Goal: Information Seeking & Learning: Check status

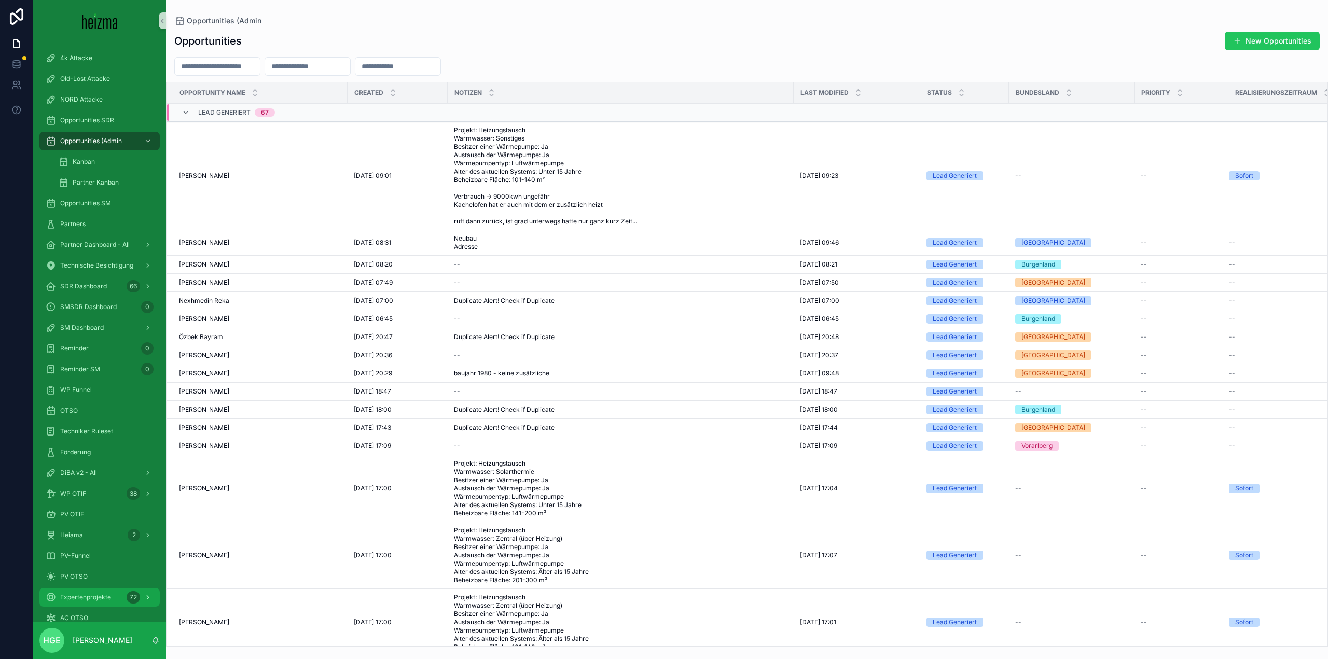
scroll to position [61, 0]
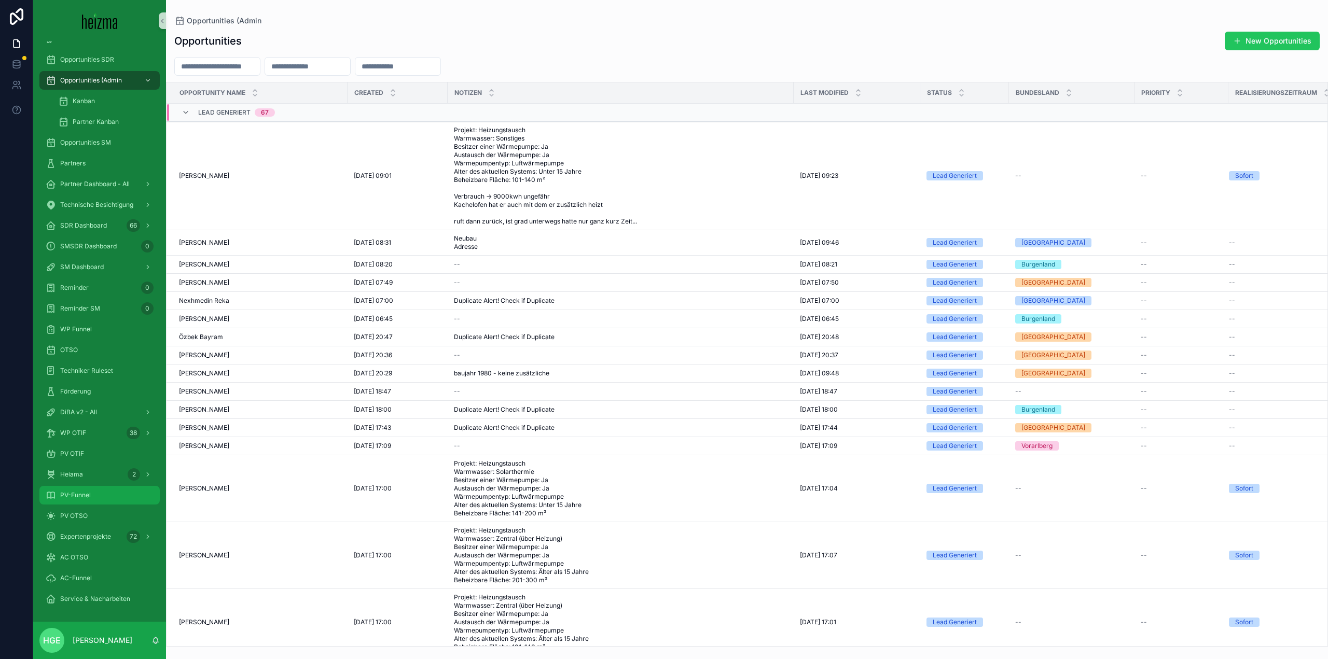
click at [94, 493] on div "PV-Funnel" at bounding box center [100, 495] width 108 height 17
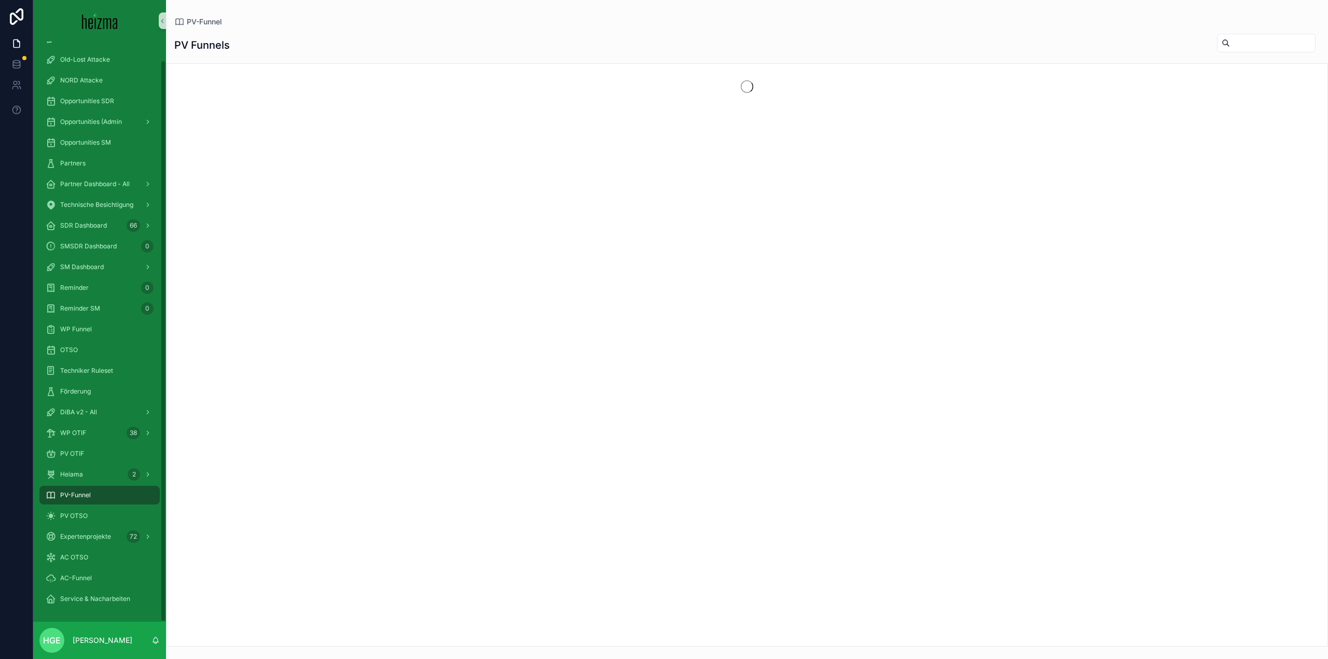
scroll to position [19, 0]
click at [1230, 47] on input "scrollable content" at bounding box center [1272, 43] width 85 height 15
drag, startPoint x: 1236, startPoint y: 38, endPoint x: 1127, endPoint y: 53, distance: 109.4
click at [1127, 53] on div "PV Funnels *****" at bounding box center [746, 45] width 1145 height 24
type input "******"
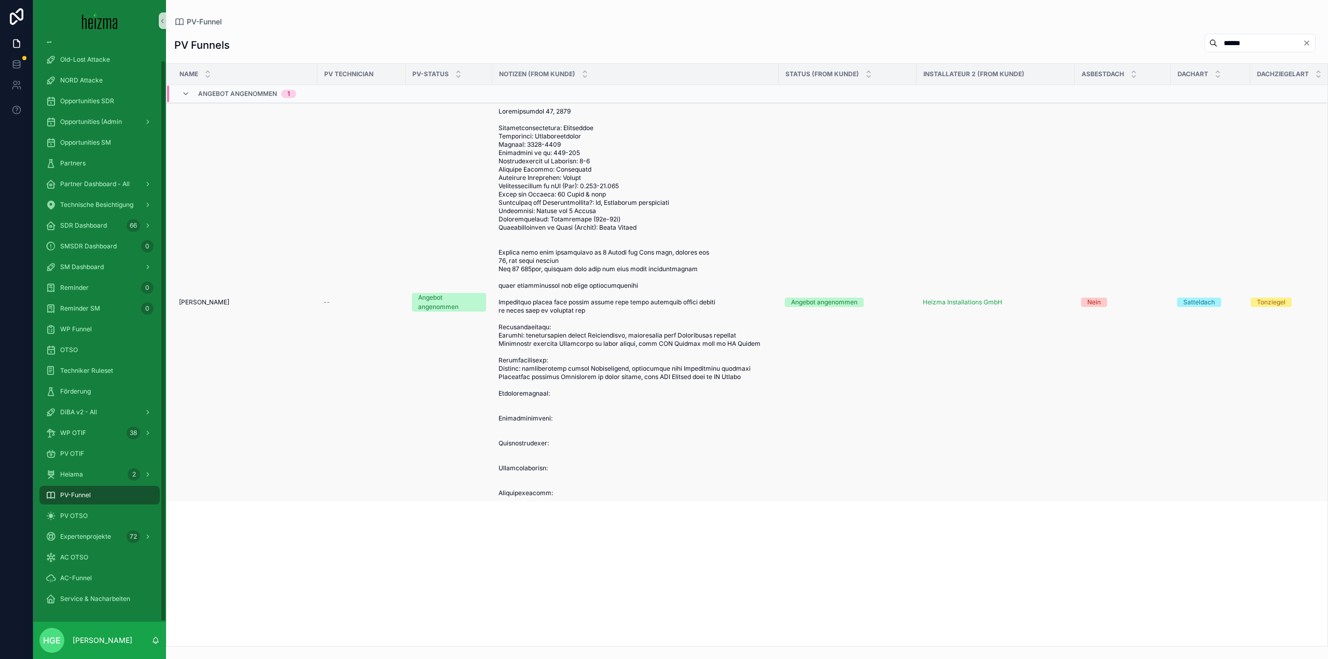
click at [229, 303] on span "[PERSON_NAME]" at bounding box center [204, 302] width 50 height 8
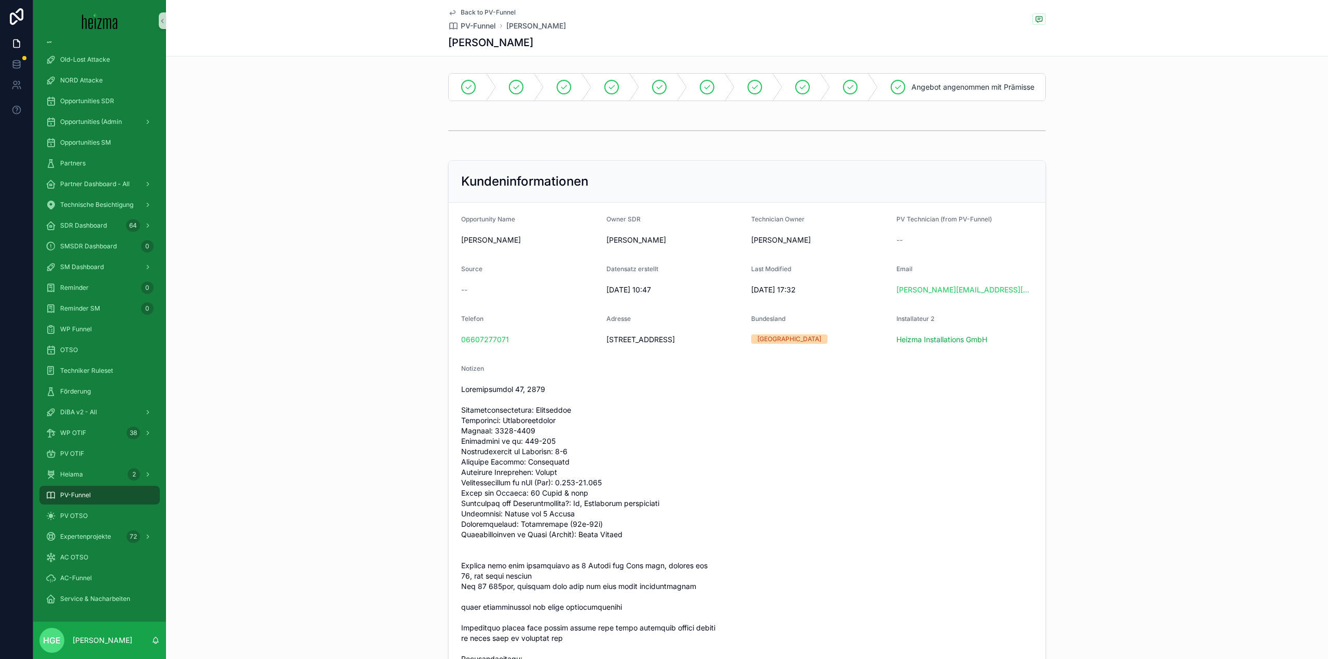
drag, startPoint x: 661, startPoint y: 348, endPoint x: 637, endPoint y: 355, distance: 24.8
click at [637, 345] on span "[STREET_ADDRESS]" at bounding box center [674, 340] width 137 height 10
click at [681, 380] on form "Opportunity Name [PERSON_NAME] Owner SDR [PERSON_NAME] Technician Owner [PERSON…" at bounding box center [747, 545] width 596 height 685
drag, startPoint x: 686, startPoint y: 361, endPoint x: 556, endPoint y: 360, distance: 129.7
click at [556, 360] on form "Opportunity Name [PERSON_NAME] Owner SDR [PERSON_NAME] Technician Owner [PERSON…" at bounding box center [747, 545] width 596 height 685
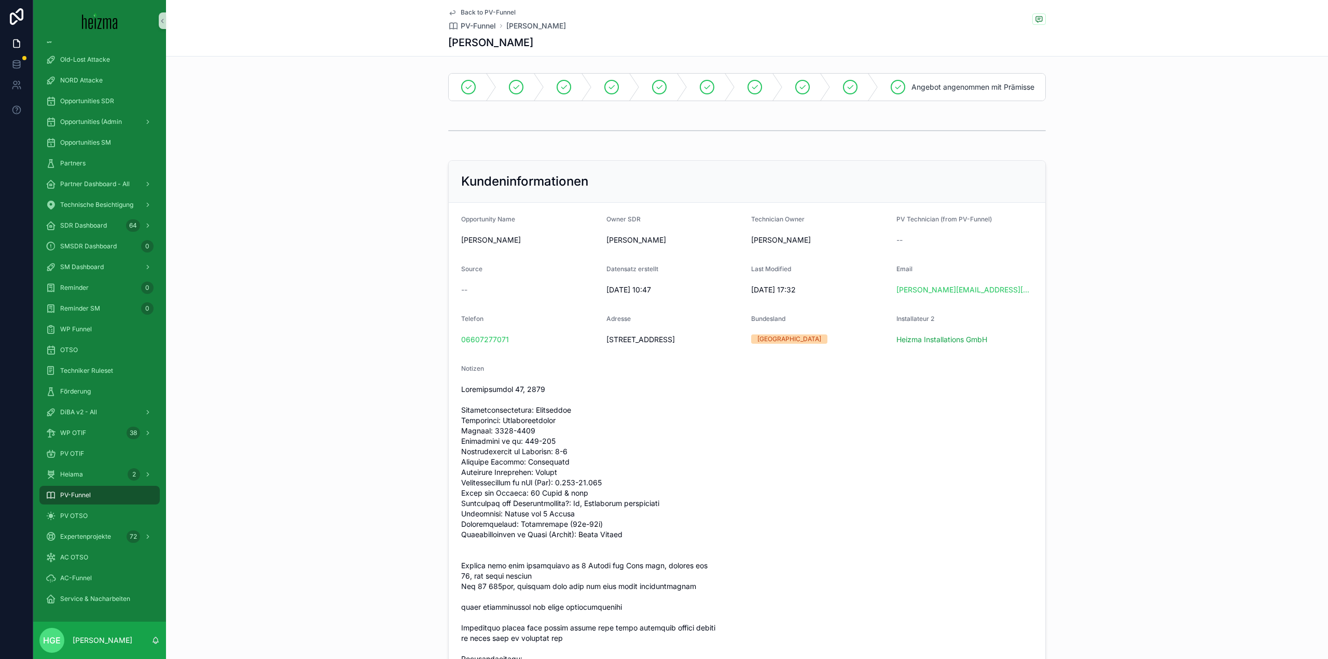
click at [565, 348] on div "Telefon [PHONE_NUMBER]" at bounding box center [529, 331] width 137 height 33
click at [648, 373] on form "Opportunity Name [PERSON_NAME] Owner SDR [PERSON_NAME] Technician Owner [PERSON…" at bounding box center [747, 545] width 596 height 685
click at [118, 402] on div "DiBA v2 - All" at bounding box center [99, 412] width 133 height 21
click at [116, 407] on div "DiBA v2 - All" at bounding box center [100, 412] width 108 height 17
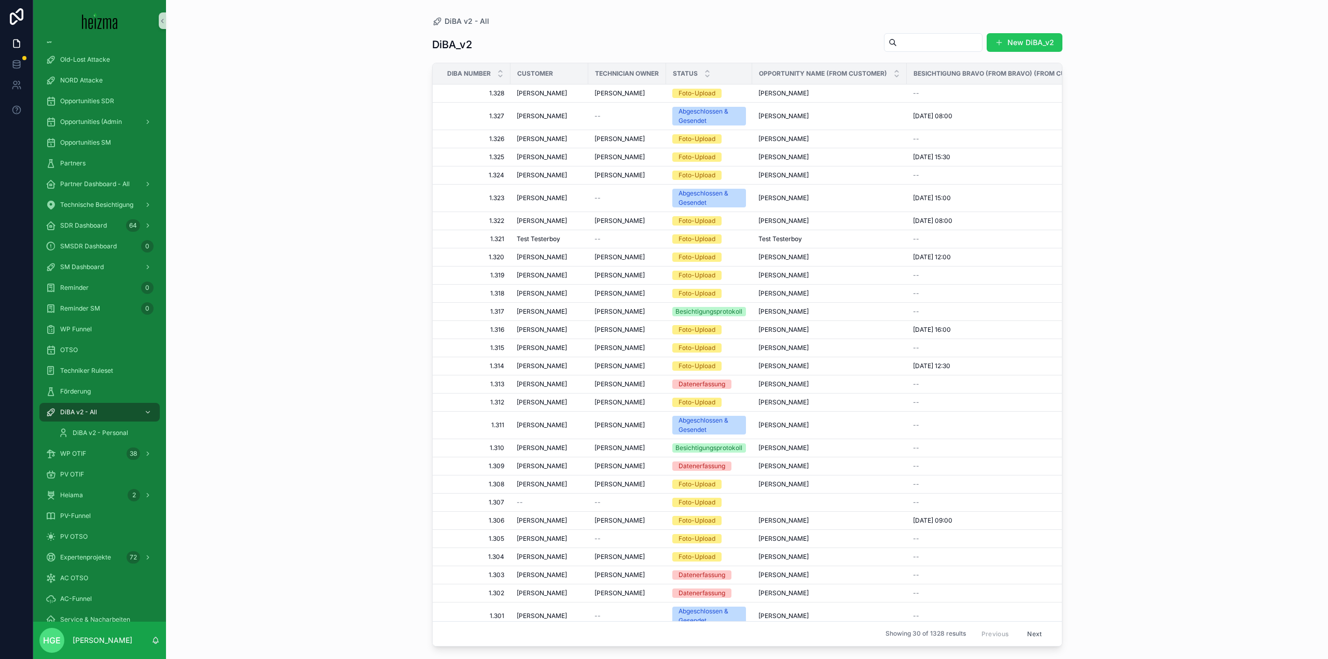
click at [916, 42] on input "scrollable content" at bounding box center [939, 42] width 85 height 15
type input "******"
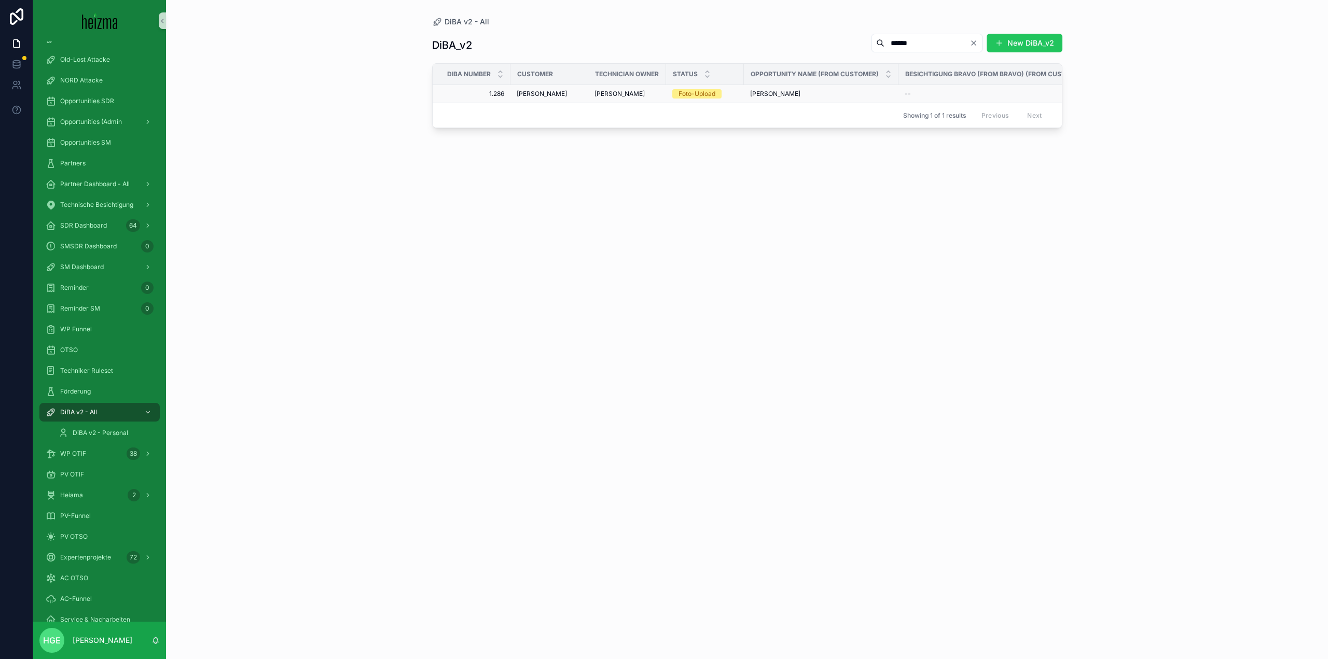
click at [559, 93] on span "[PERSON_NAME]" at bounding box center [542, 94] width 50 height 8
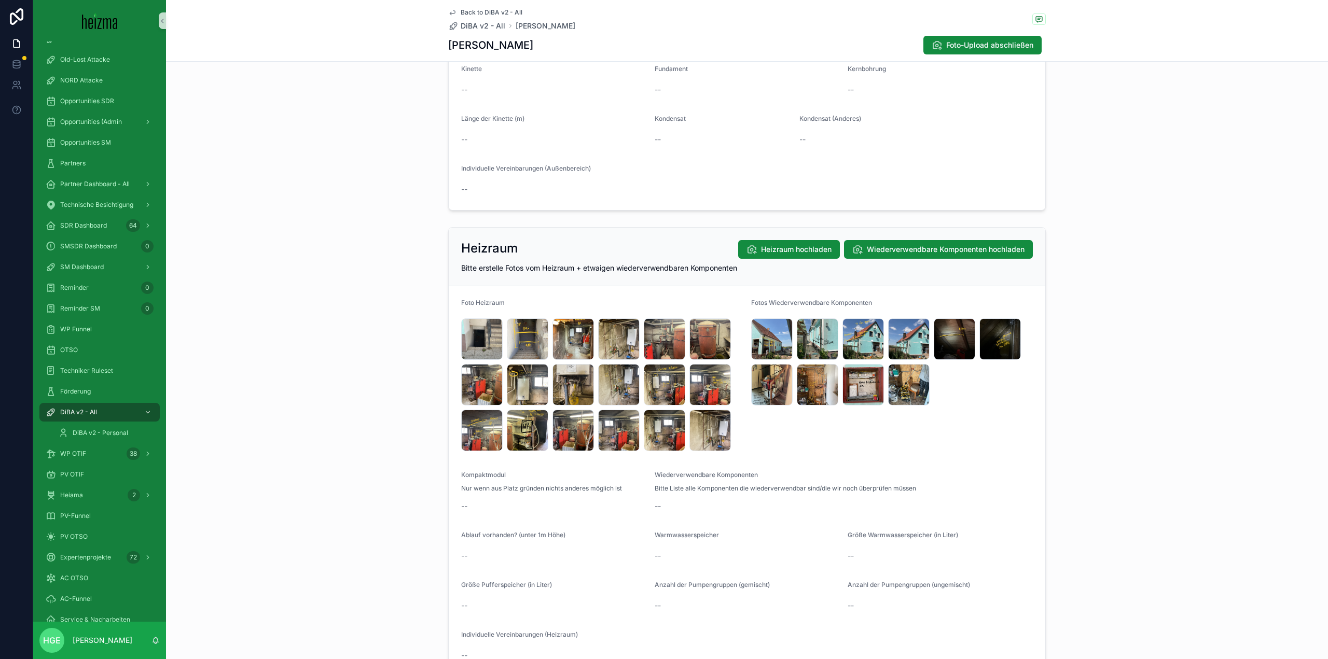
scroll to position [1297, 0]
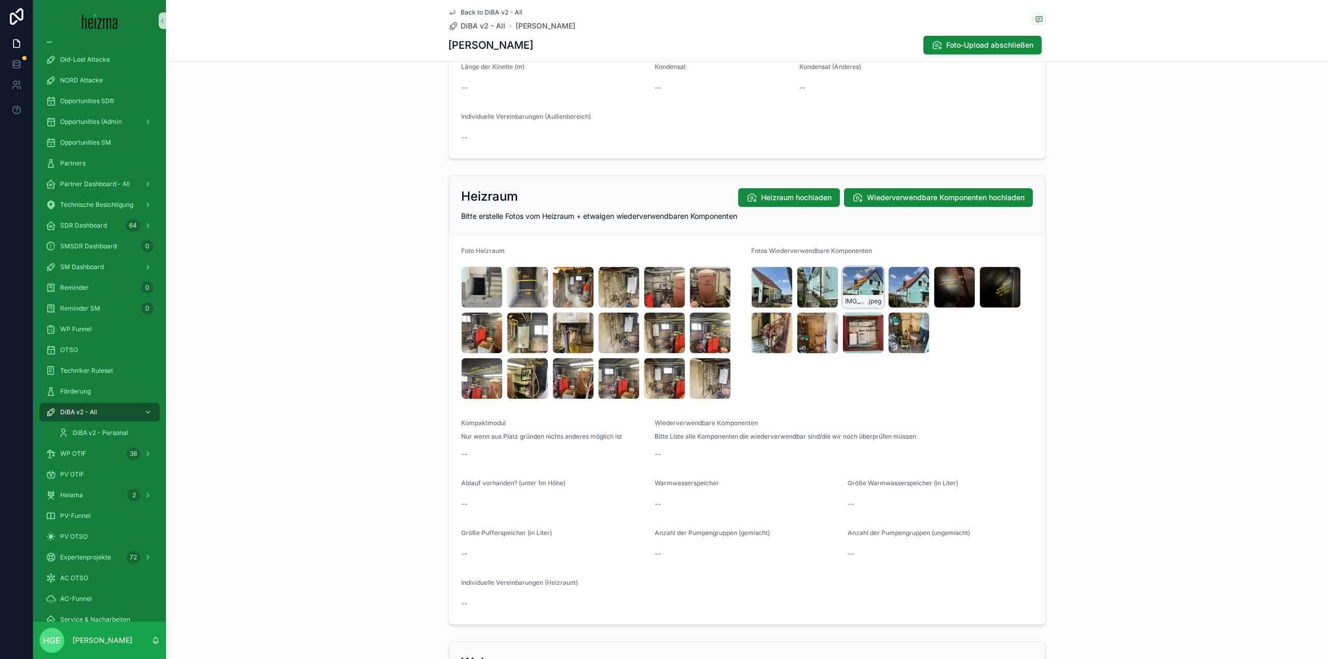
click at [848, 286] on div "IMG_5204 .jpeg" at bounding box center [862, 287] width 41 height 41
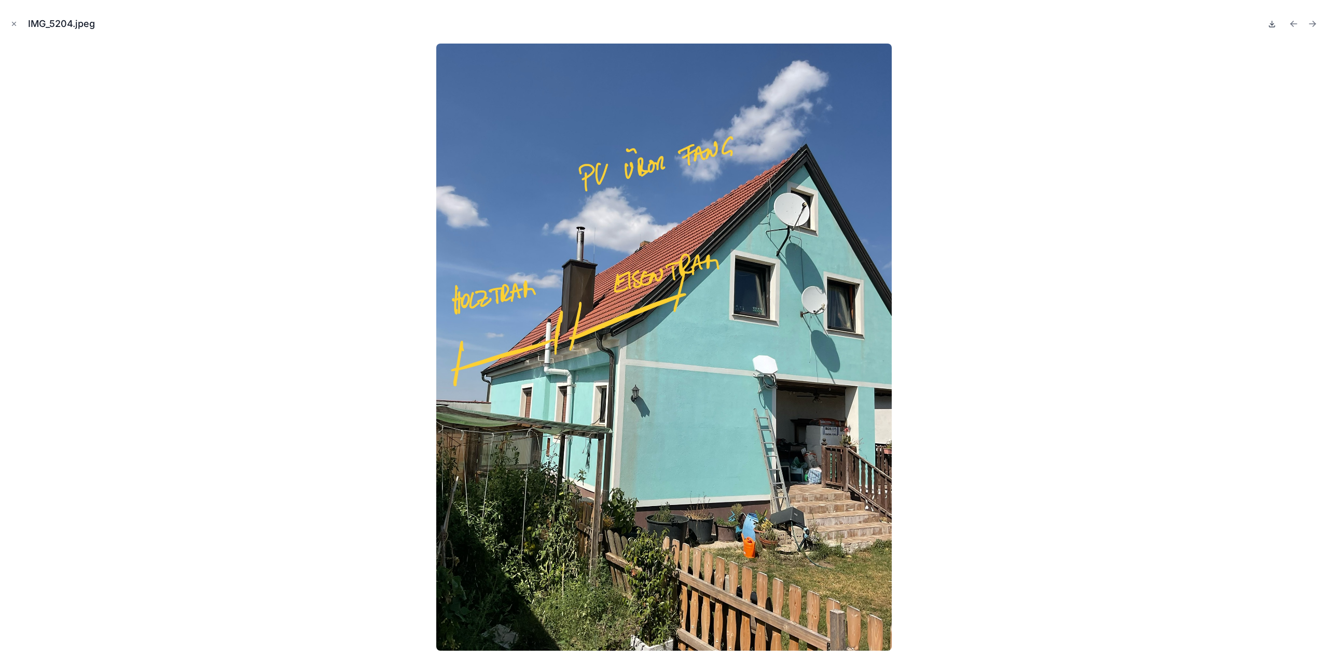
click at [1274, 24] on icon at bounding box center [1272, 24] width 8 height 8
click at [1183, 380] on div at bounding box center [663, 347] width 1311 height 607
click at [15, 24] on icon "Close modal" at bounding box center [14, 24] width 4 height 4
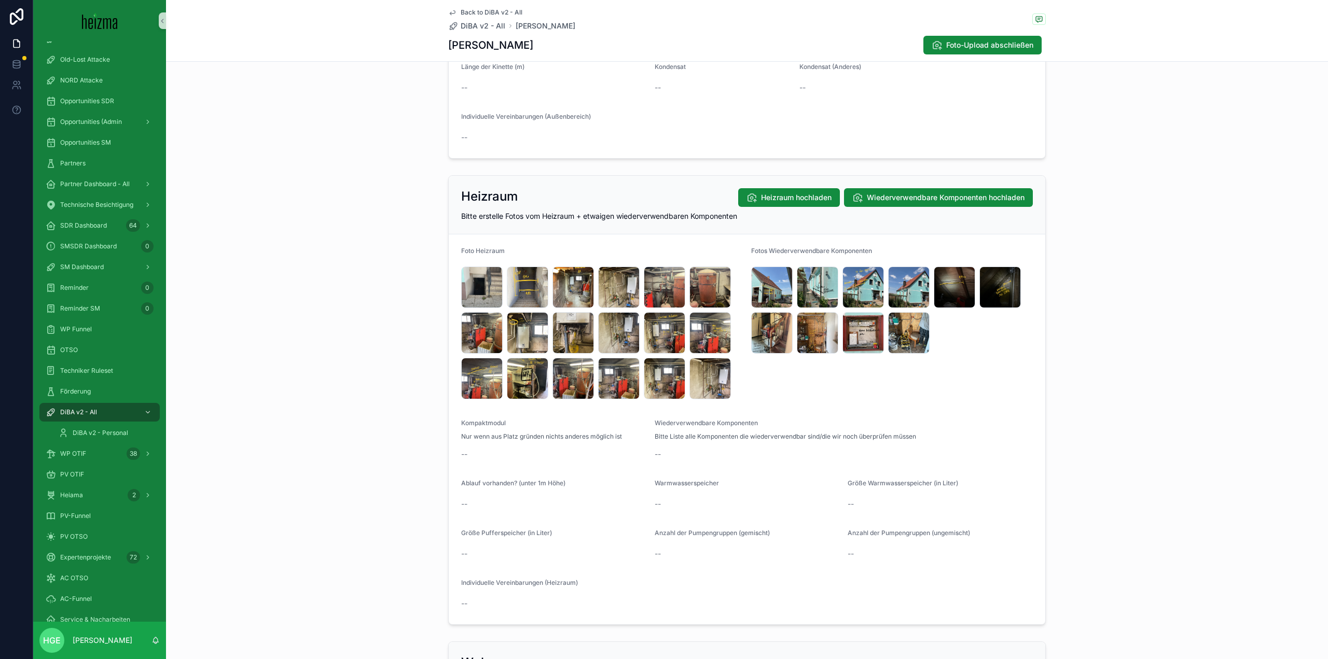
click at [1118, 355] on div "Heizraum Heizraum hochladen Wiederverwendbare Komponenten hochladen Bitte erste…" at bounding box center [747, 400] width 1162 height 458
click at [1130, 403] on div "Heizraum Heizraum hochladen Wiederverwendbare Komponenten hochladen Bitte erste…" at bounding box center [747, 400] width 1162 height 458
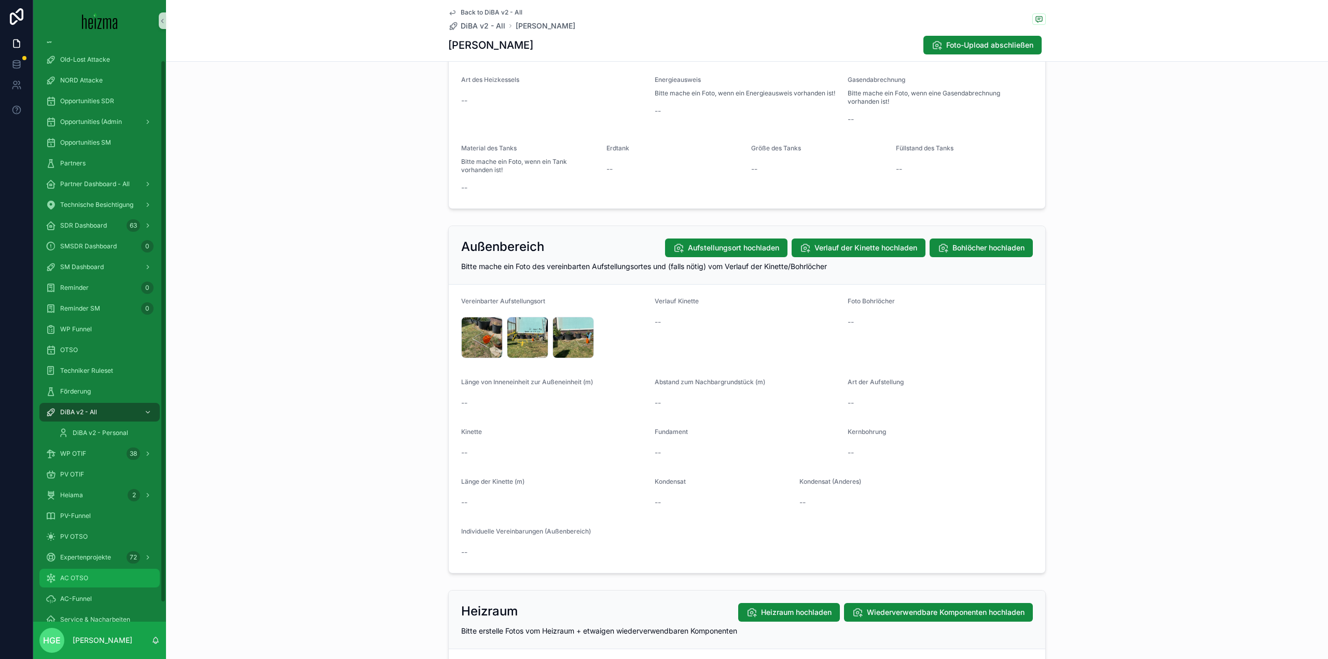
scroll to position [40, 0]
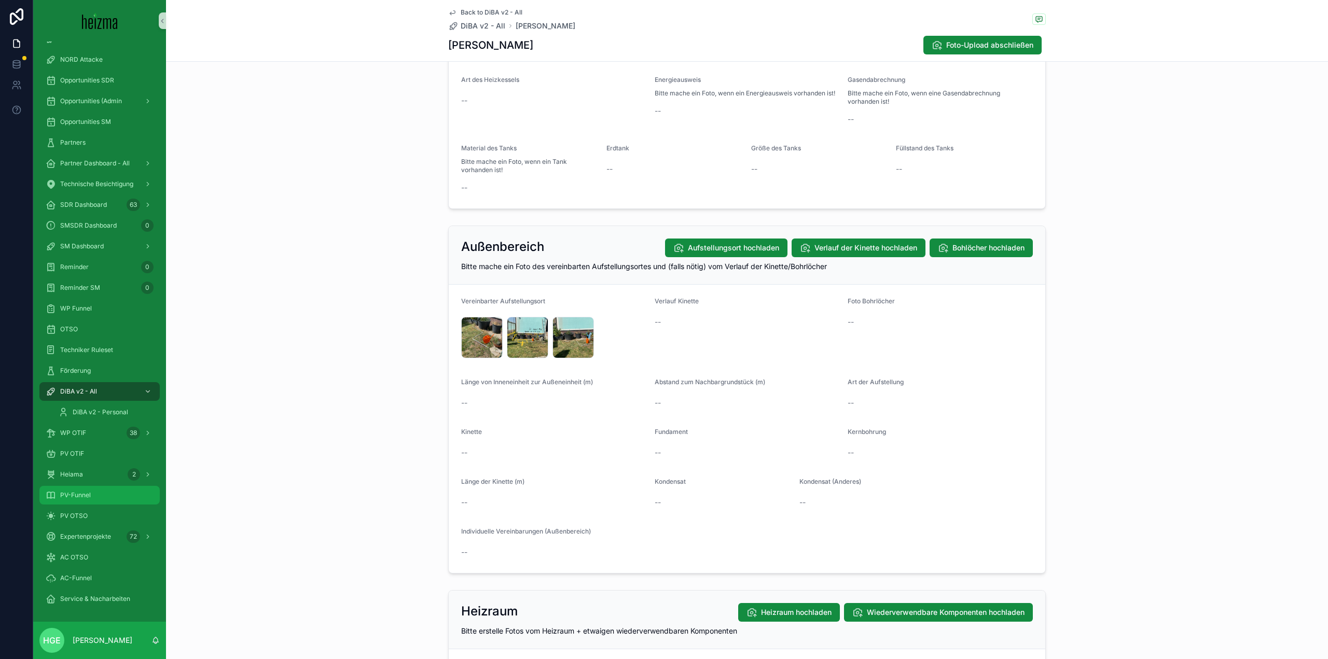
click at [82, 497] on span "PV-Funnel" at bounding box center [75, 495] width 31 height 8
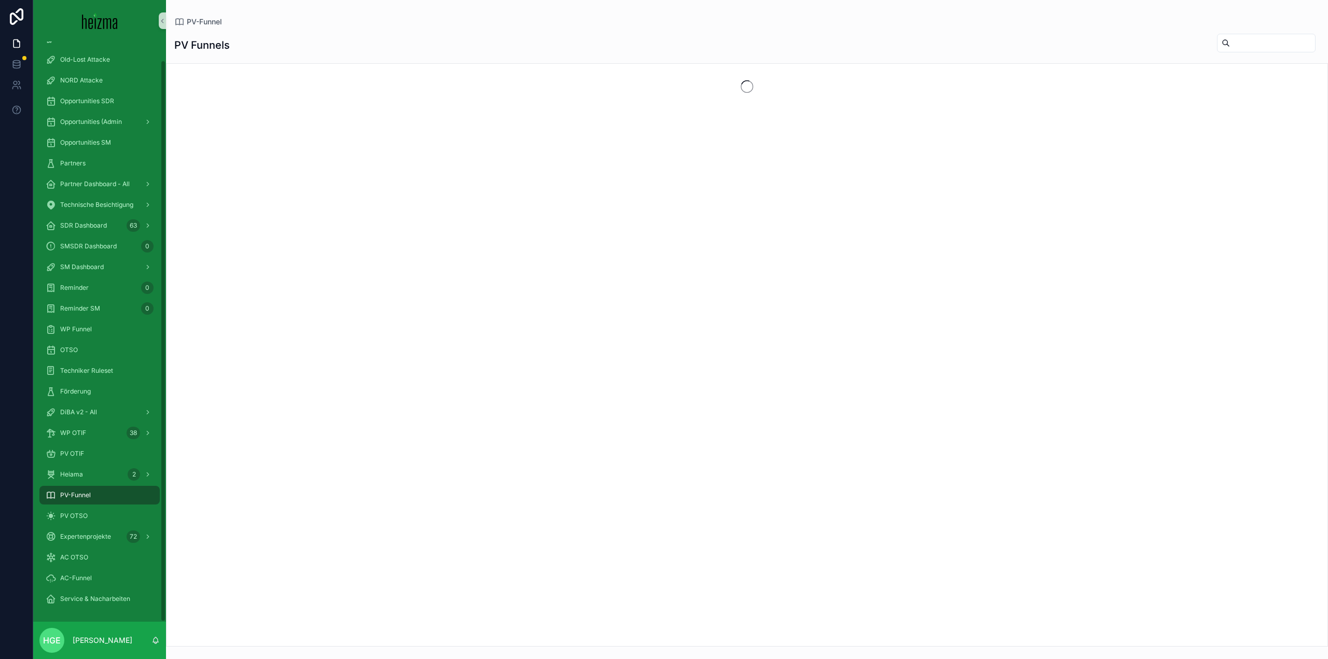
click at [1233, 44] on input "scrollable content" at bounding box center [1272, 43] width 85 height 15
type input "*******"
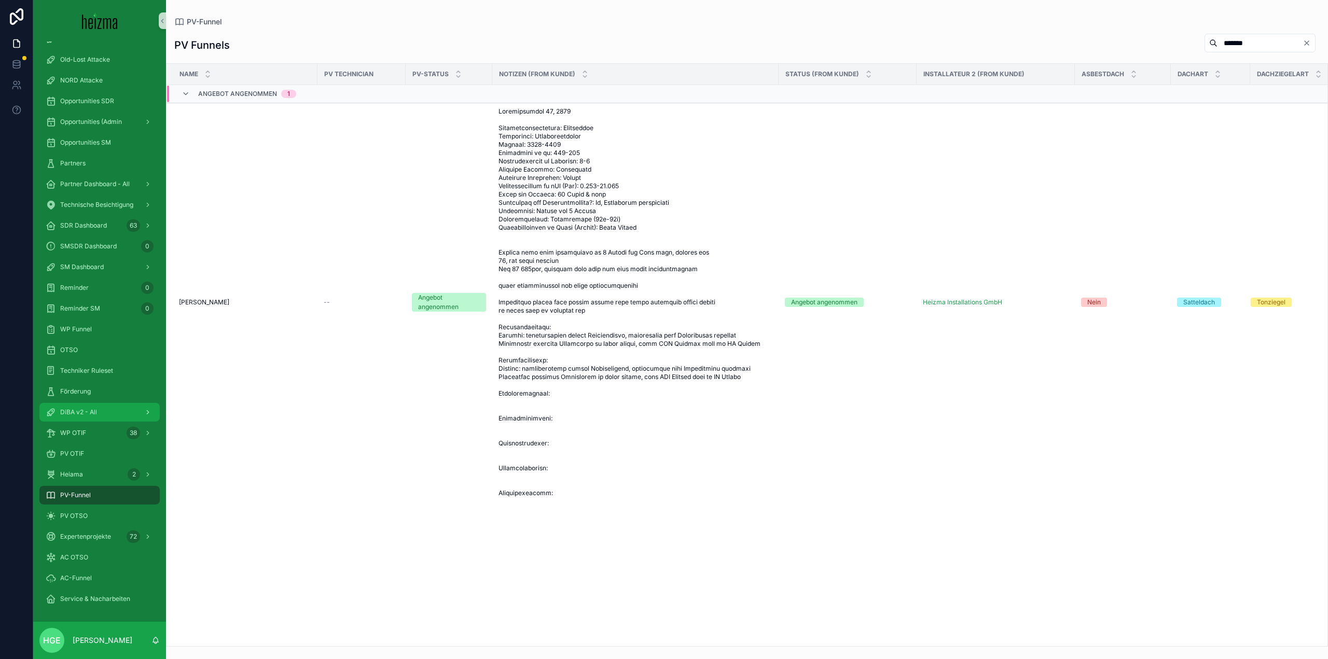
click at [82, 412] on span "DiBA v2 - All" at bounding box center [78, 412] width 37 height 8
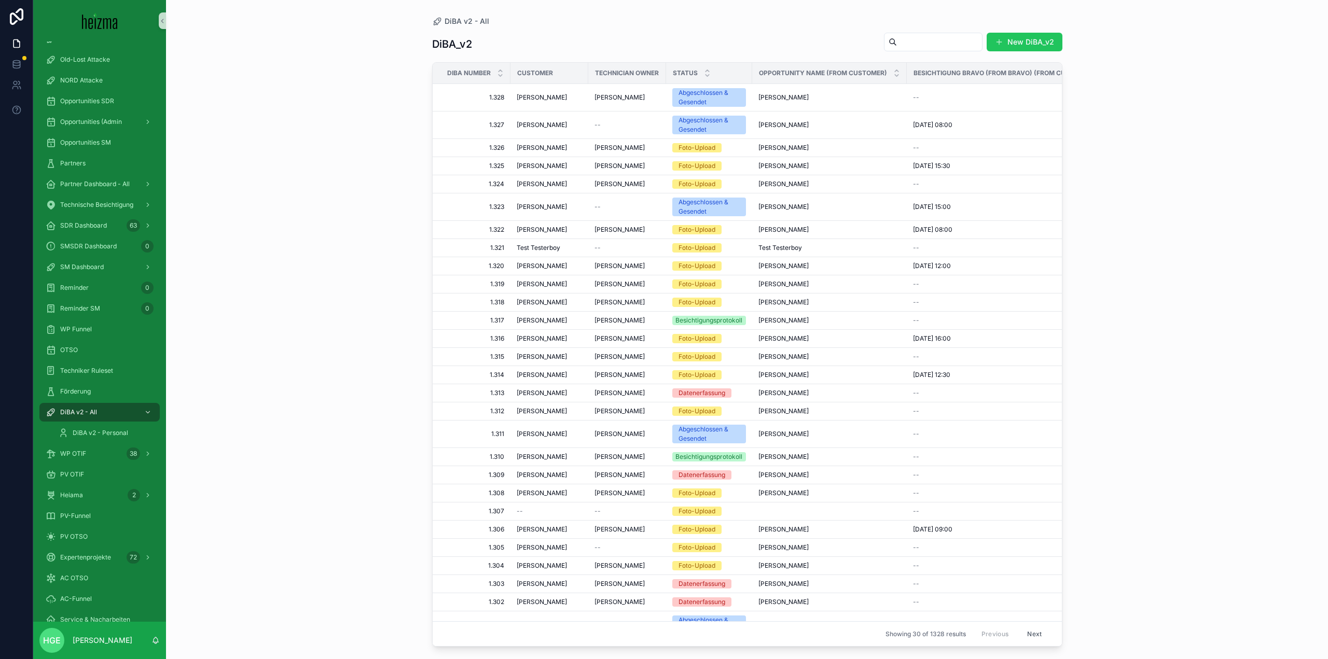
click at [897, 41] on input "scrollable content" at bounding box center [939, 42] width 85 height 15
type input "******"
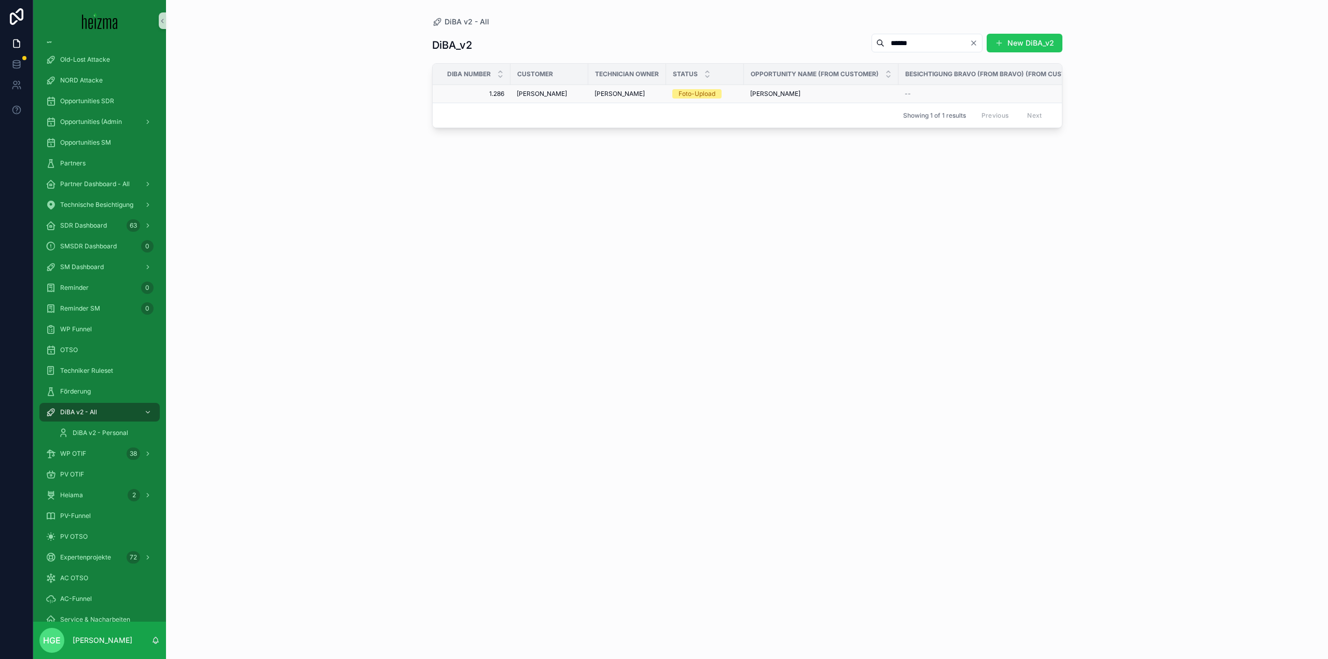
click at [562, 94] on span "[PERSON_NAME]" at bounding box center [542, 94] width 50 height 8
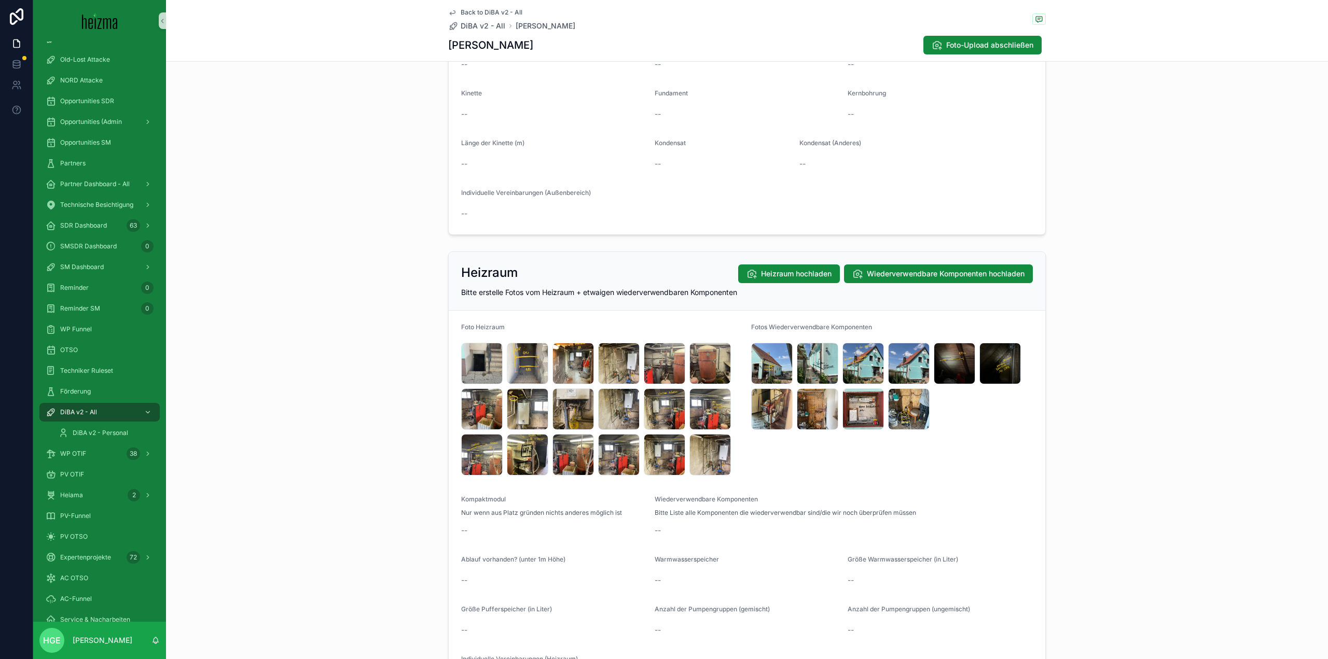
scroll to position [1348, 0]
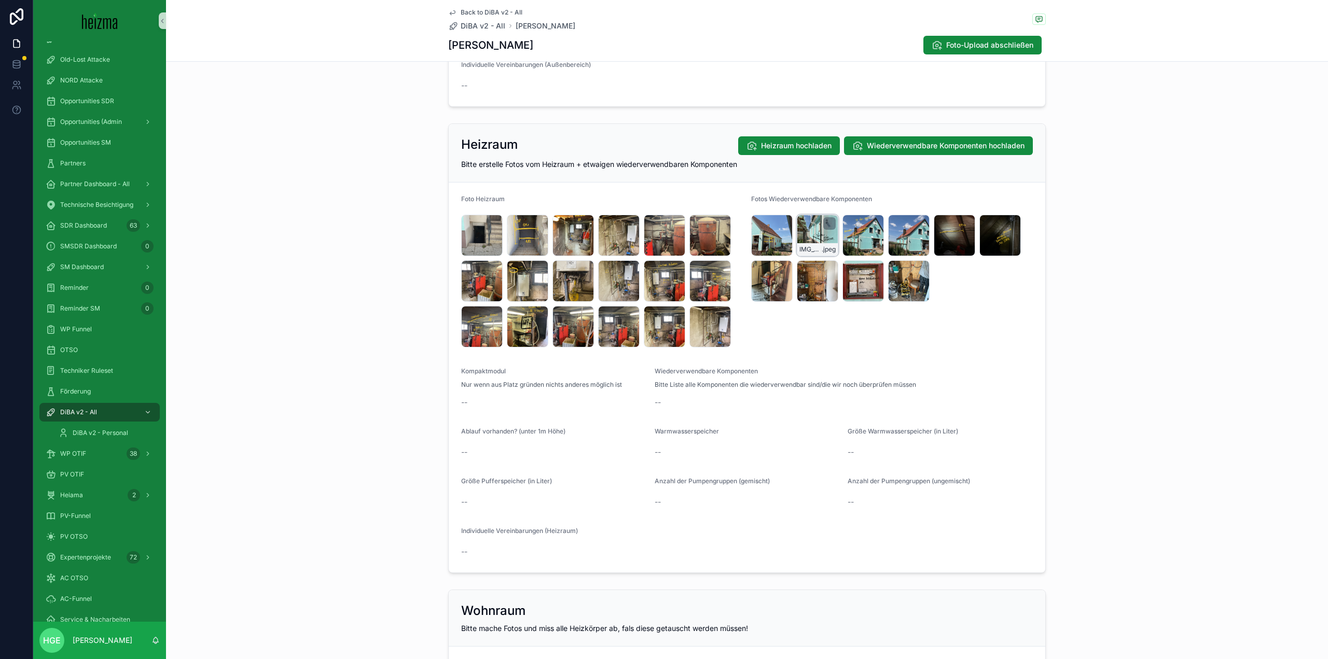
click at [807, 230] on div "IMG_5205 .jpeg" at bounding box center [817, 235] width 41 height 41
click at [944, 246] on span "IMG_5213" at bounding box center [947, 249] width 22 height 8
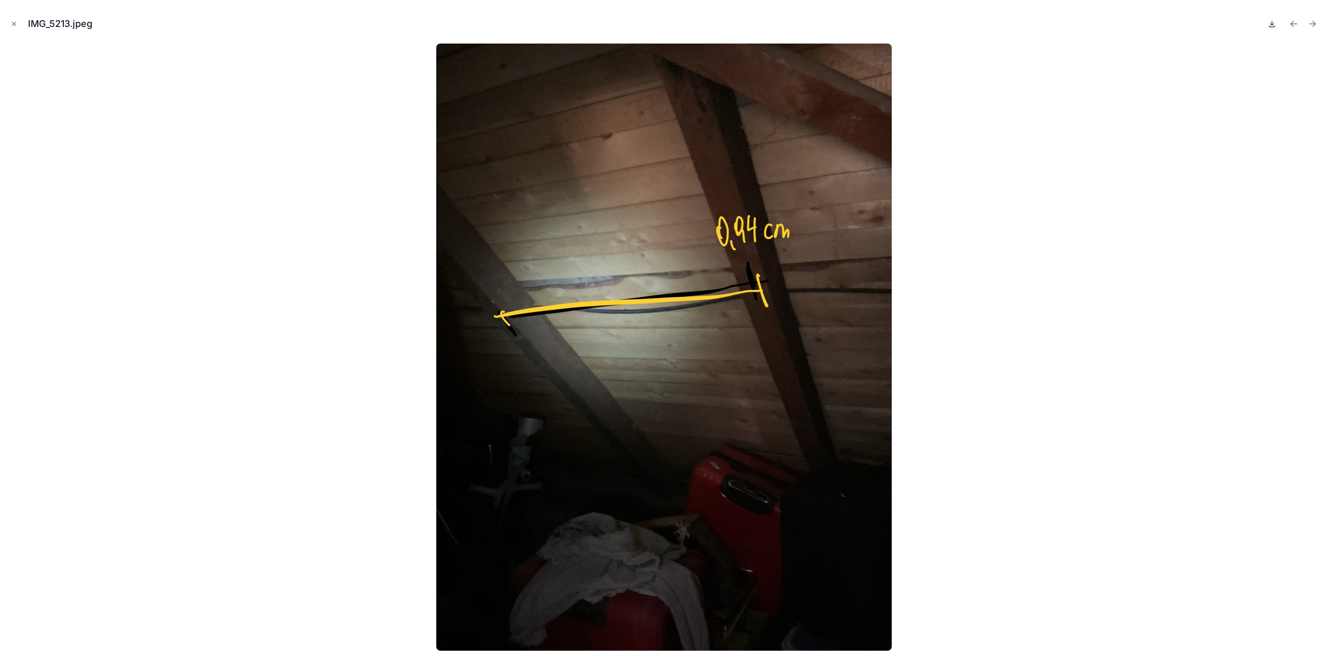
click at [1270, 21] on icon at bounding box center [1272, 24] width 8 height 8
click at [8, 24] on button "Close modal" at bounding box center [13, 23] width 11 height 11
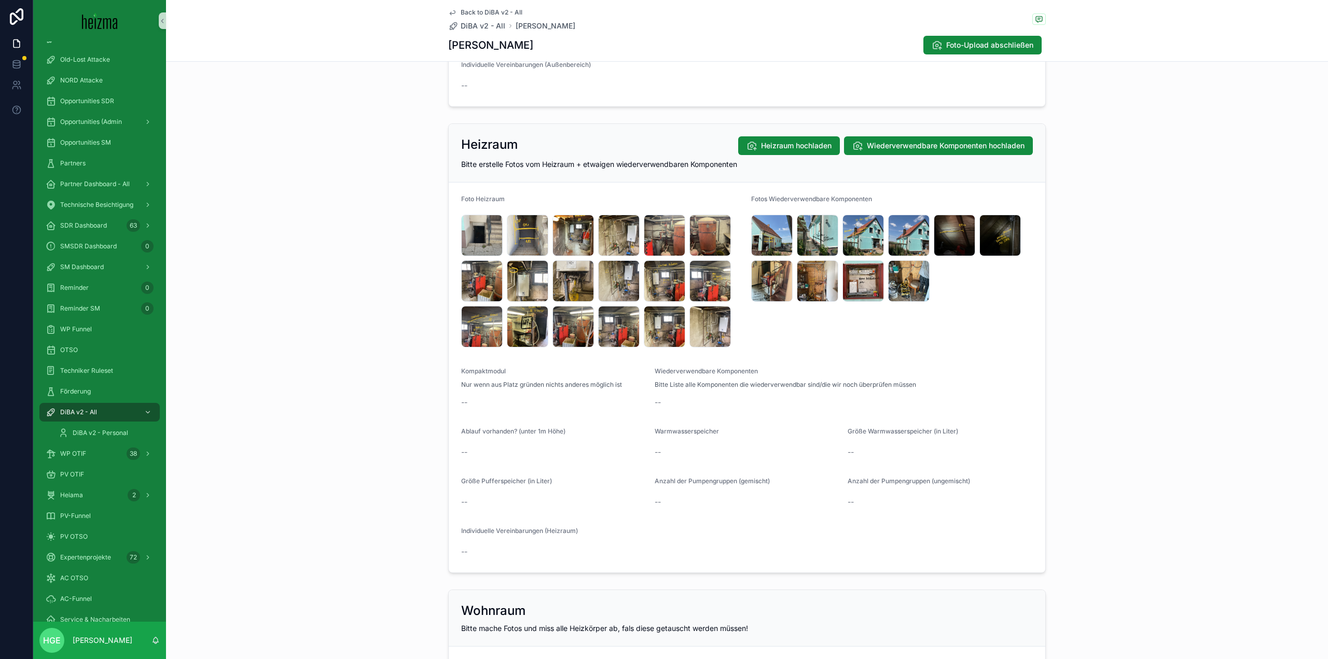
click at [745, 280] on form "Foto Heizraum IMG_5185 .jpeg IMG_5186 .jpeg IMG_5187 .jpeg IMG_5188 .jpeg IMG_5…" at bounding box center [747, 378] width 596 height 390
click at [763, 287] on div "IMG_5211 .jpeg" at bounding box center [771, 280] width 41 height 41
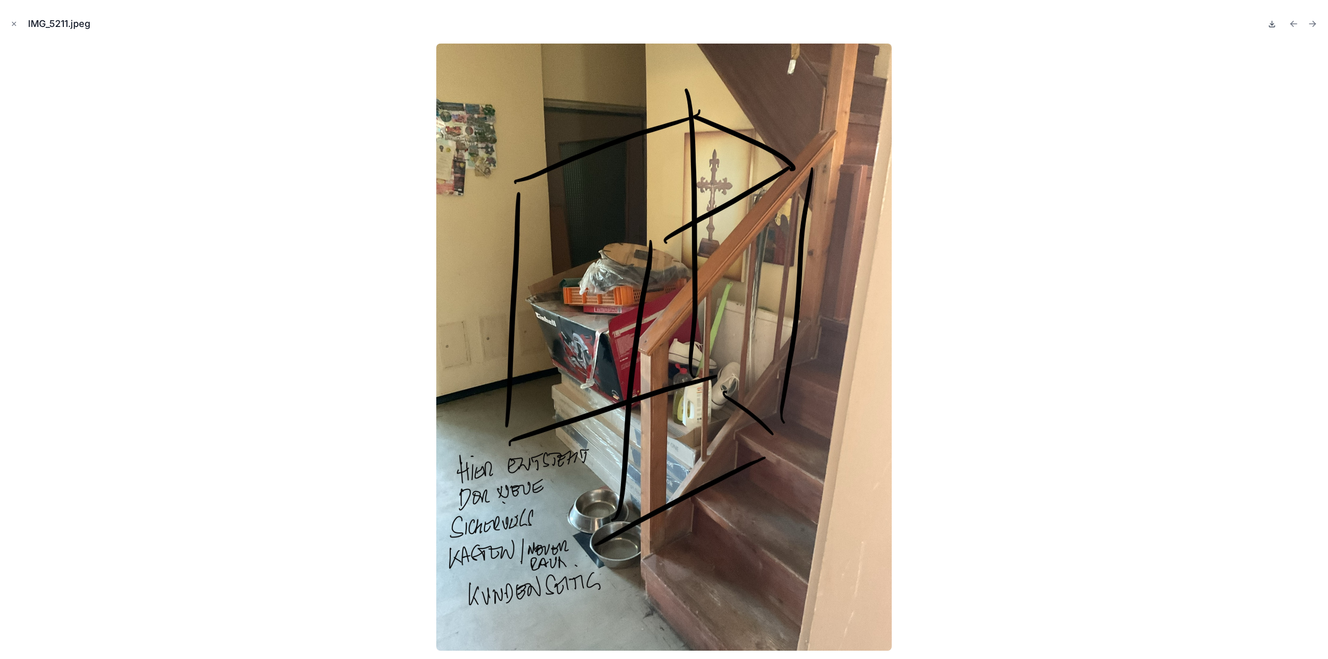
click at [1274, 21] on icon at bounding box center [1272, 24] width 8 height 8
drag, startPoint x: 1065, startPoint y: 327, endPoint x: 999, endPoint y: 305, distance: 69.0
click at [1065, 327] on div at bounding box center [663, 347] width 1311 height 607
click at [17, 24] on icon "Close modal" at bounding box center [13, 23] width 7 height 7
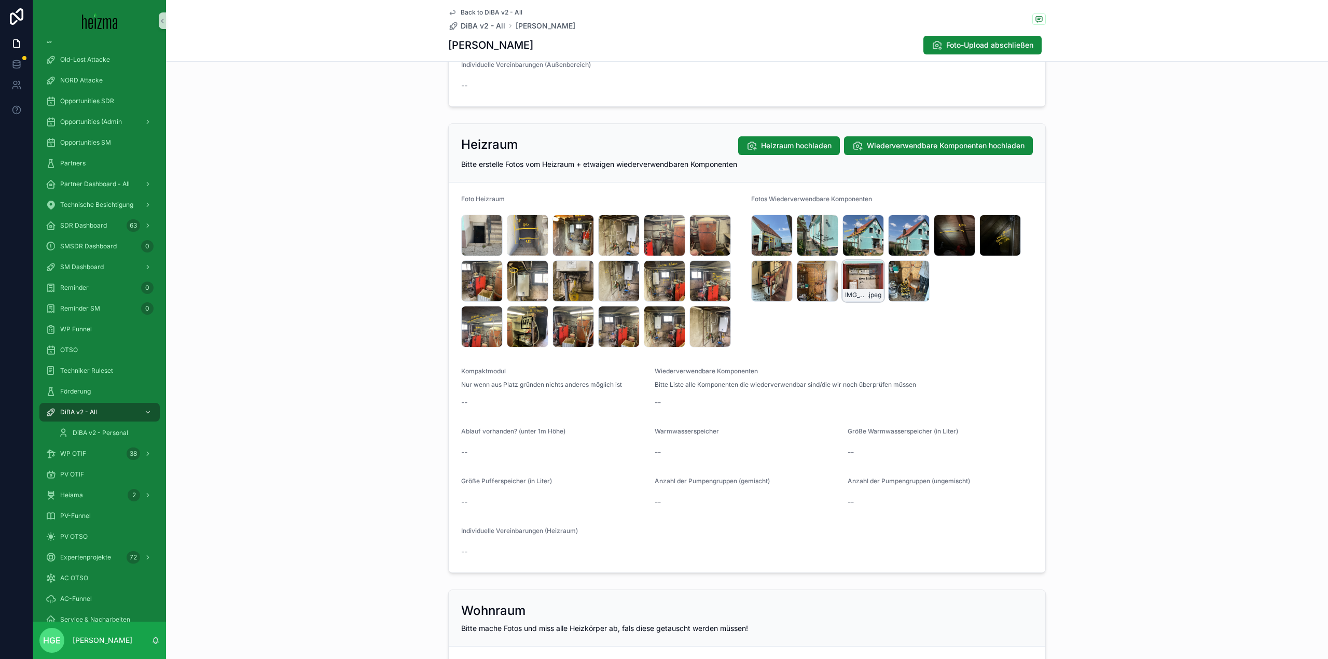
click at [859, 280] on div "IMG_5208 .jpeg" at bounding box center [862, 280] width 41 height 41
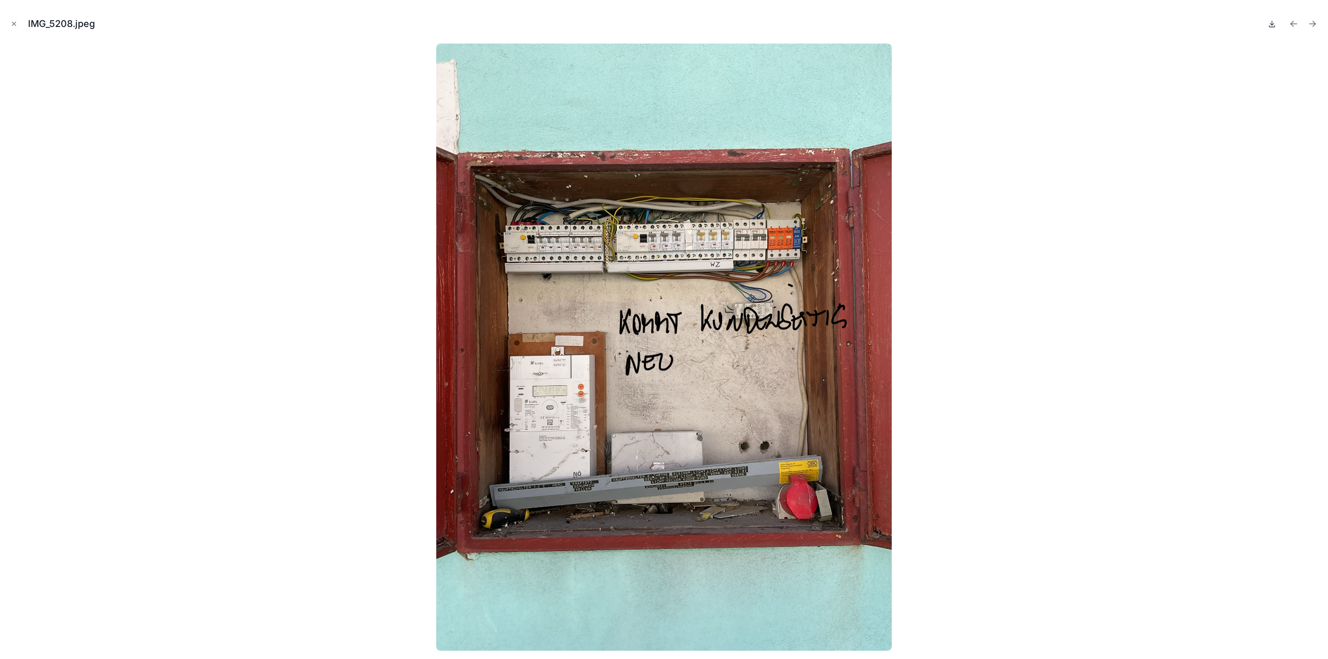
click at [1269, 25] on icon at bounding box center [1272, 24] width 8 height 8
click at [12, 26] on icon "Close modal" at bounding box center [13, 23] width 7 height 7
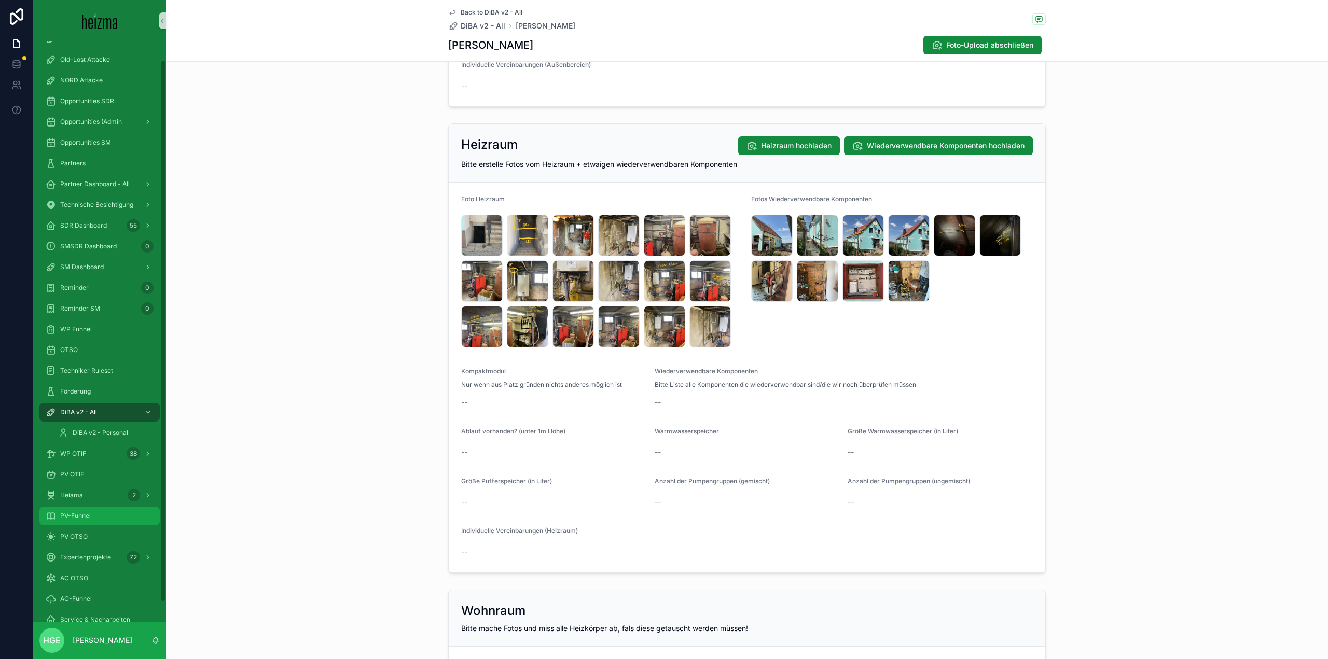
click at [89, 514] on span "PV-Funnel" at bounding box center [75, 516] width 31 height 8
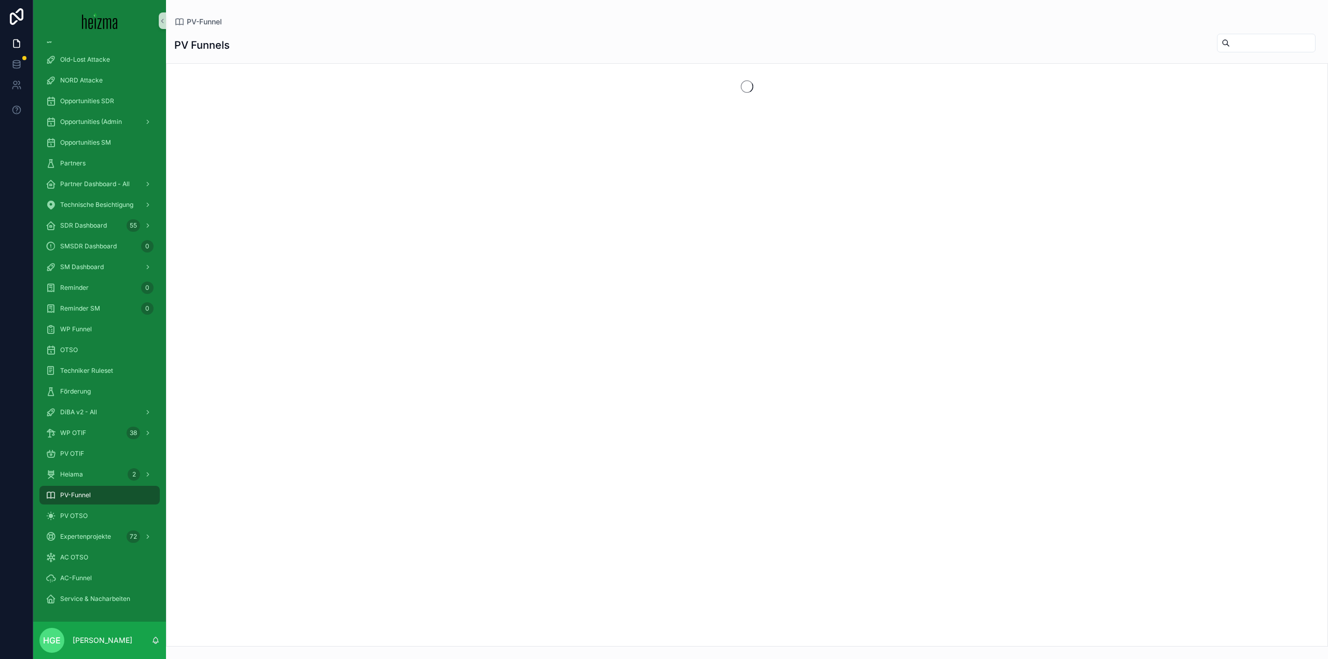
click at [1235, 48] on input "scrollable content" at bounding box center [1272, 43] width 85 height 15
type input "*******"
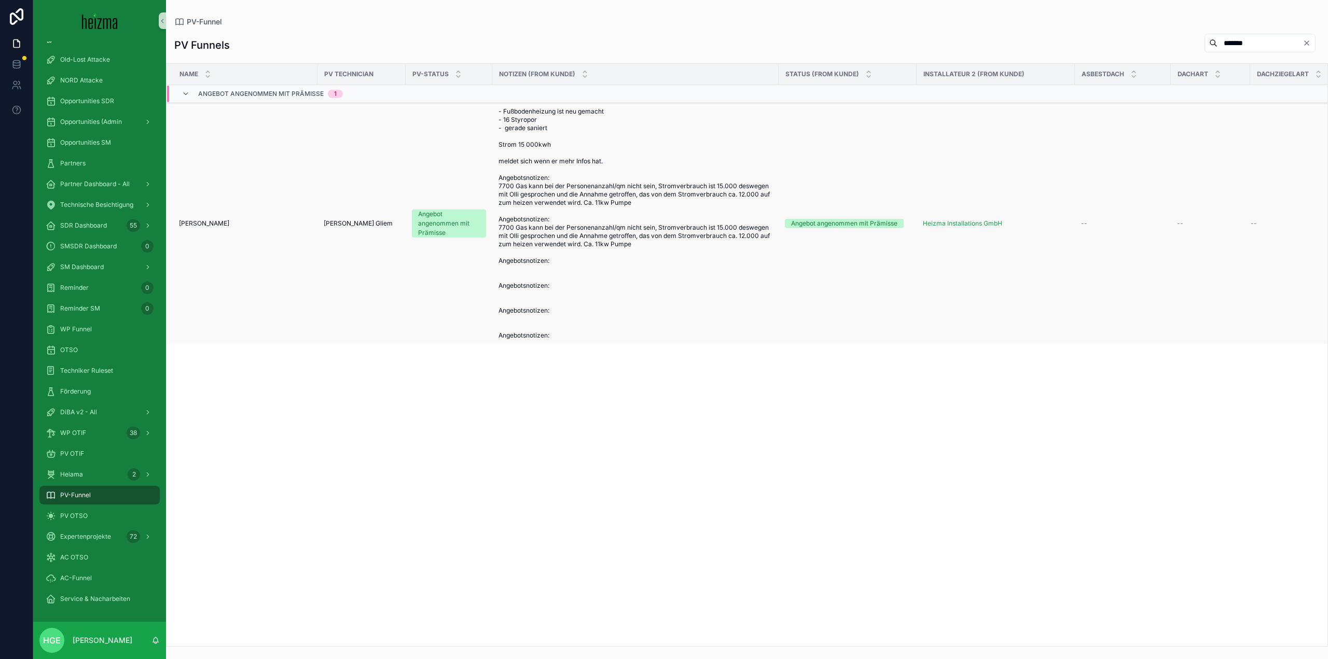
click at [200, 223] on span "[PERSON_NAME]" at bounding box center [204, 223] width 50 height 8
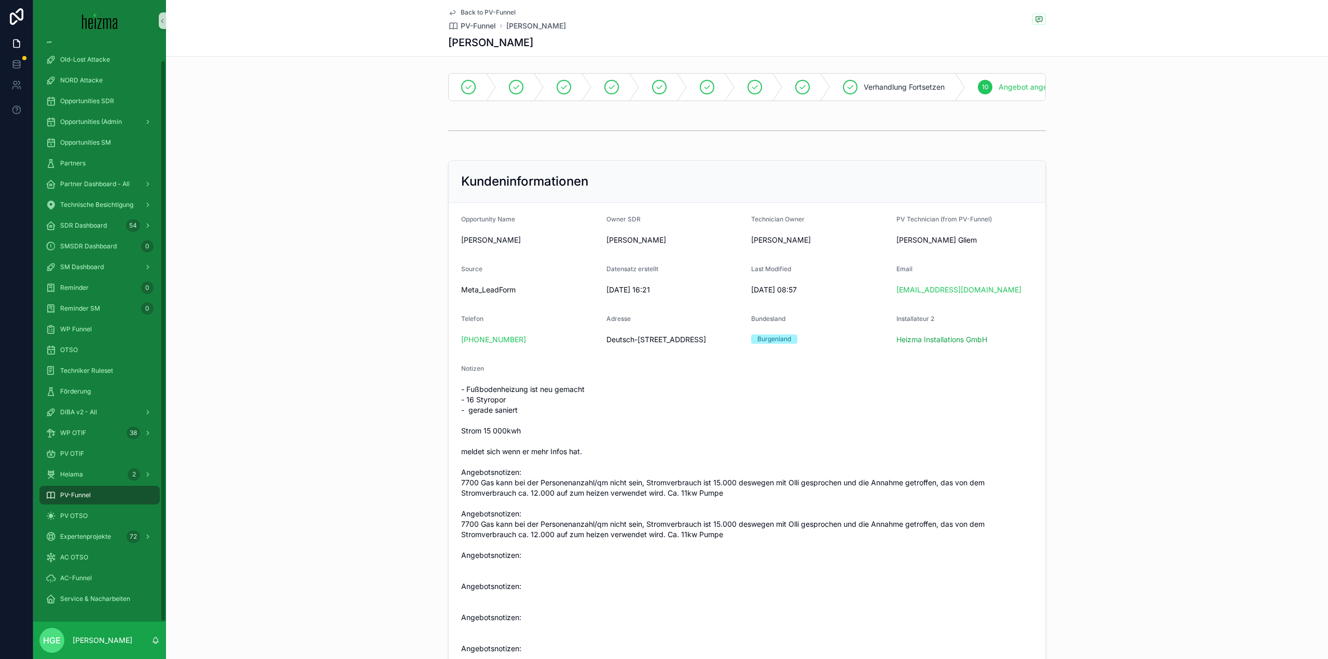
click at [73, 496] on span "PV-Funnel" at bounding box center [75, 495] width 31 height 8
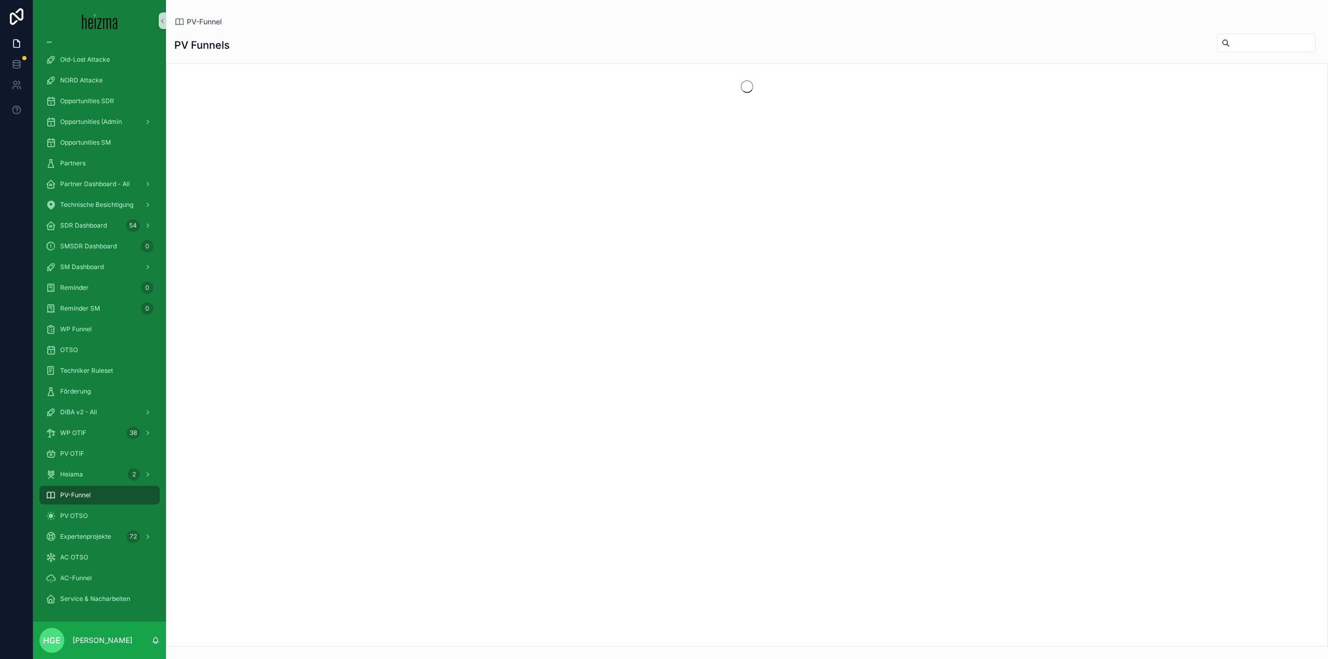
click at [1232, 40] on input "scrollable content" at bounding box center [1272, 43] width 85 height 15
type input "*"
type input "******"
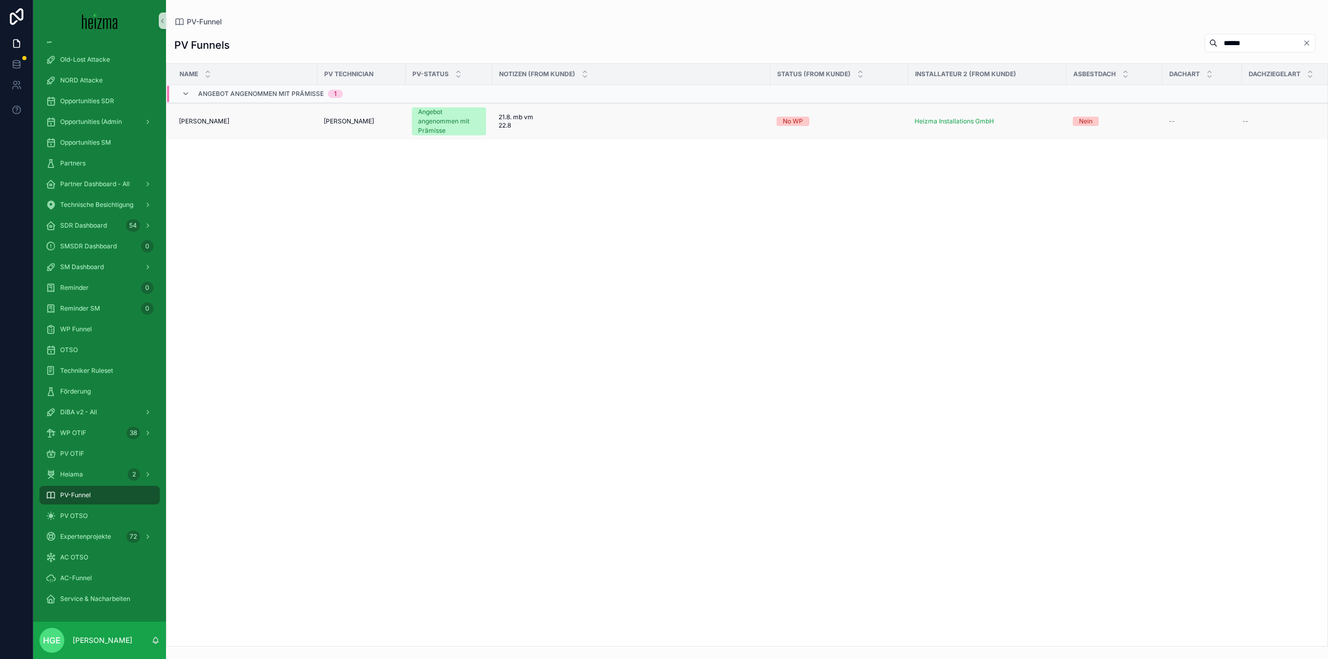
click at [202, 117] on span "[PERSON_NAME]" at bounding box center [204, 121] width 50 height 8
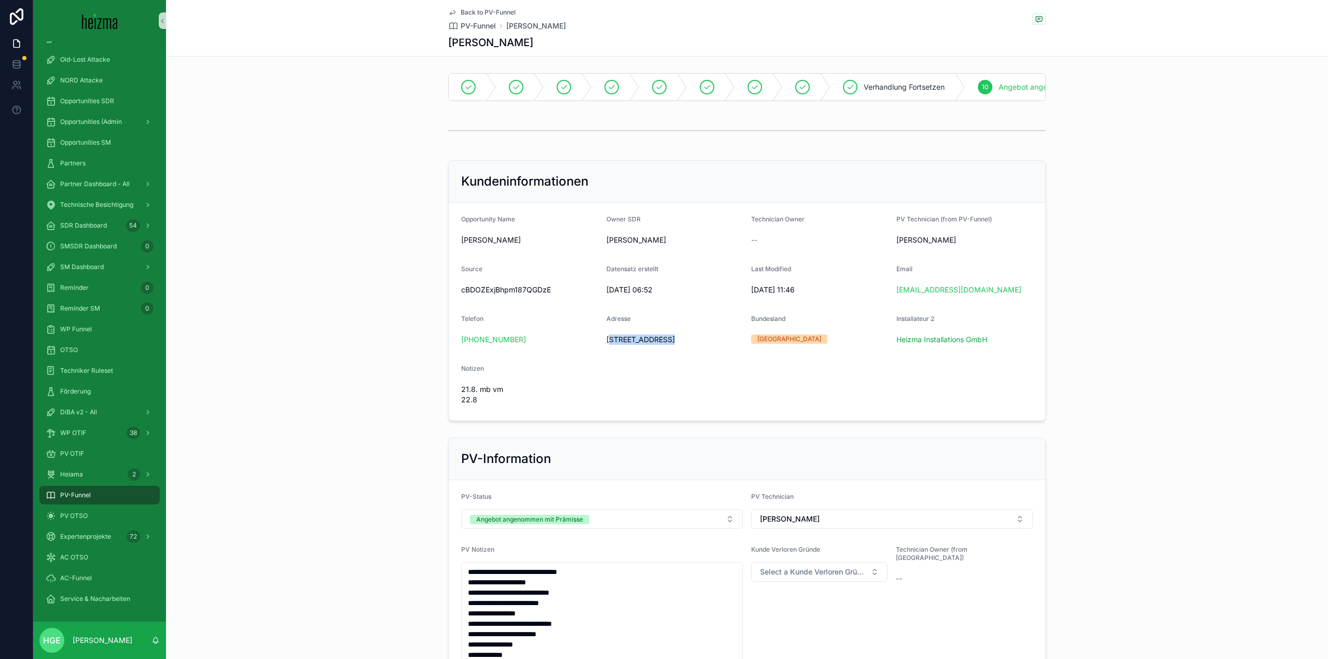
drag, startPoint x: 607, startPoint y: 346, endPoint x: 664, endPoint y: 345, distance: 56.5
click at [664, 345] on span "[STREET_ADDRESS]" at bounding box center [674, 340] width 137 height 10
click at [664, 344] on span "[STREET_ADDRESS]" at bounding box center [674, 340] width 137 height 10
click at [659, 344] on span "[STREET_ADDRESS]" at bounding box center [674, 340] width 137 height 10
click at [667, 344] on span "[STREET_ADDRESS]" at bounding box center [674, 340] width 137 height 10
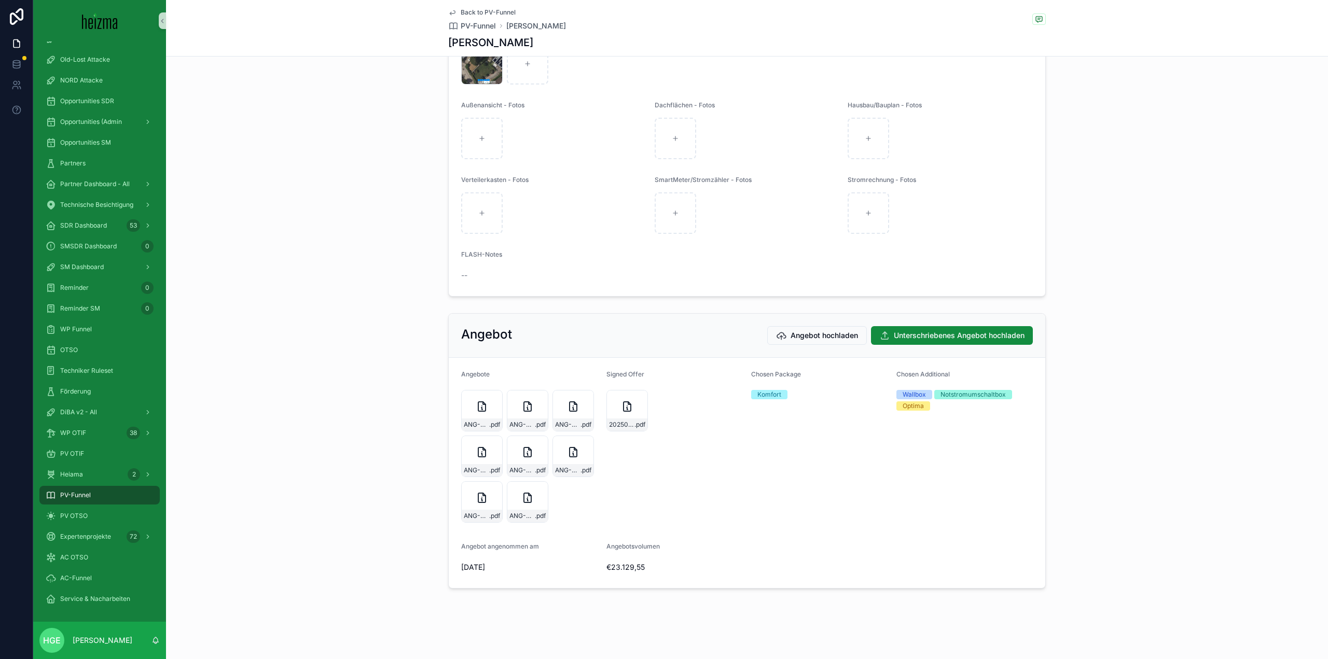
scroll to position [1539, 0]
click at [611, 412] on div "20250828_Angebot_Heizma_unterschrieben_Hueber .pdf" at bounding box center [626, 410] width 41 height 41
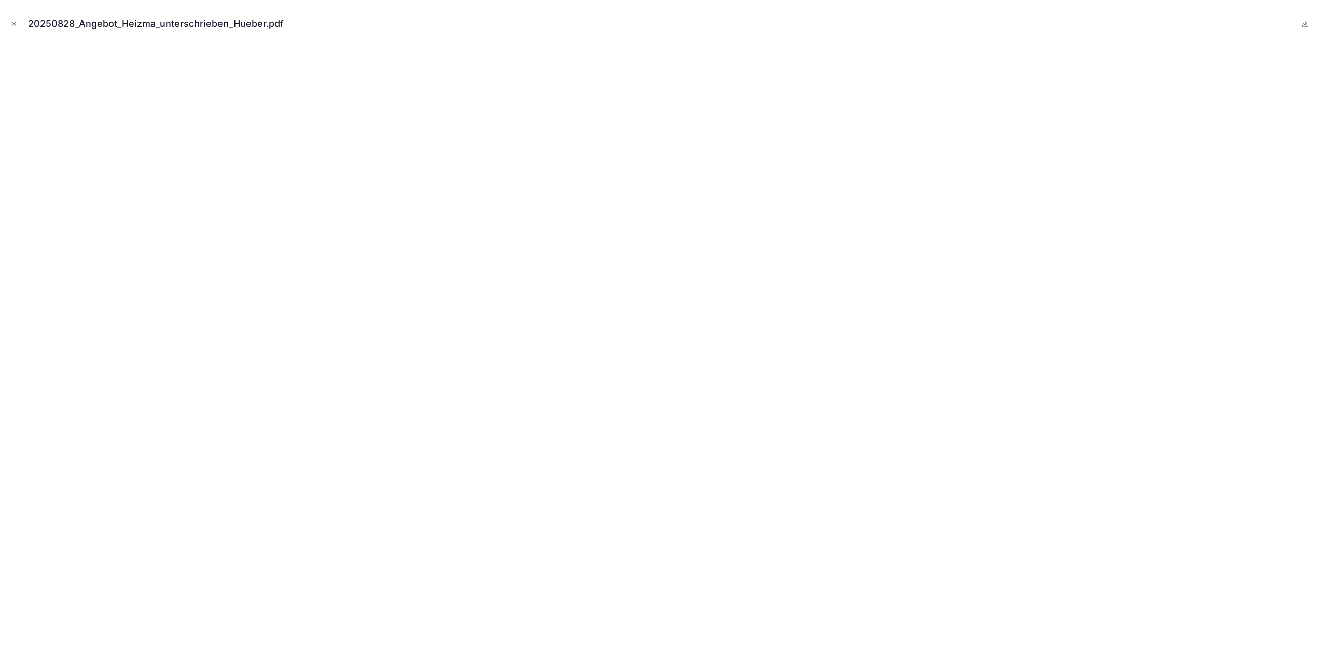
drag, startPoint x: 13, startPoint y: 23, endPoint x: 1107, endPoint y: 241, distance: 1115.4
click at [13, 23] on icon "Close modal" at bounding box center [14, 24] width 4 height 4
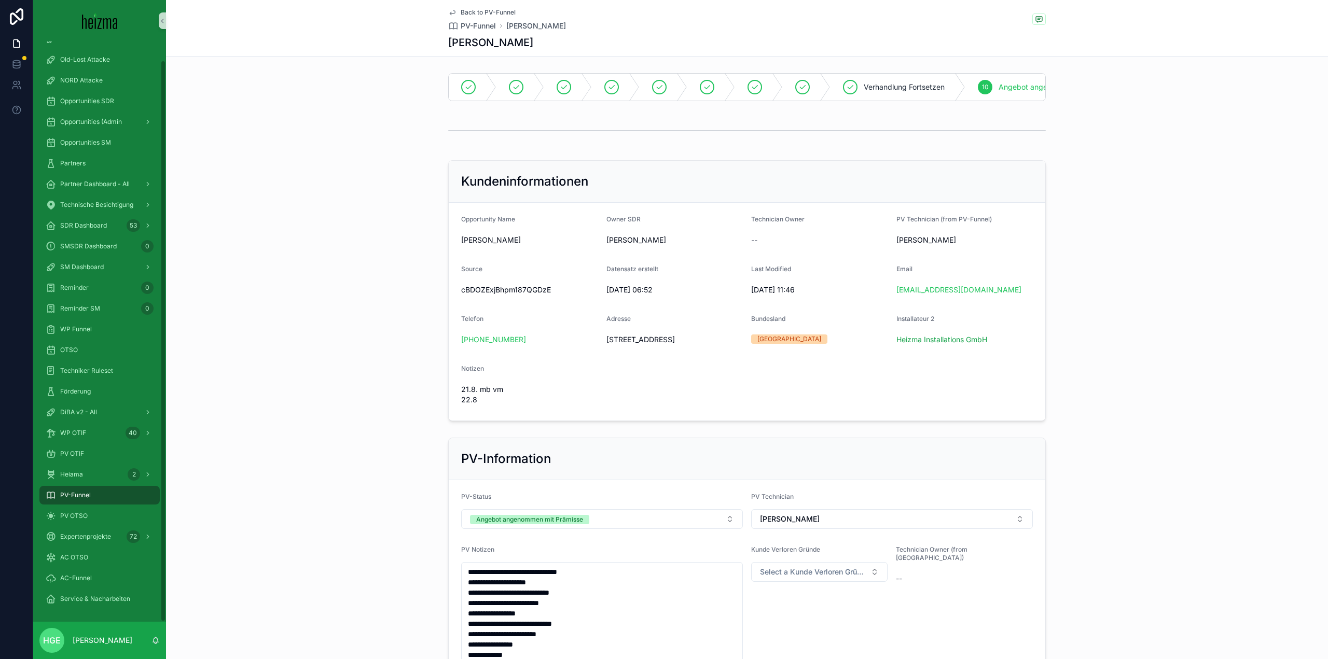
click at [82, 496] on span "PV-Funnel" at bounding box center [75, 495] width 31 height 8
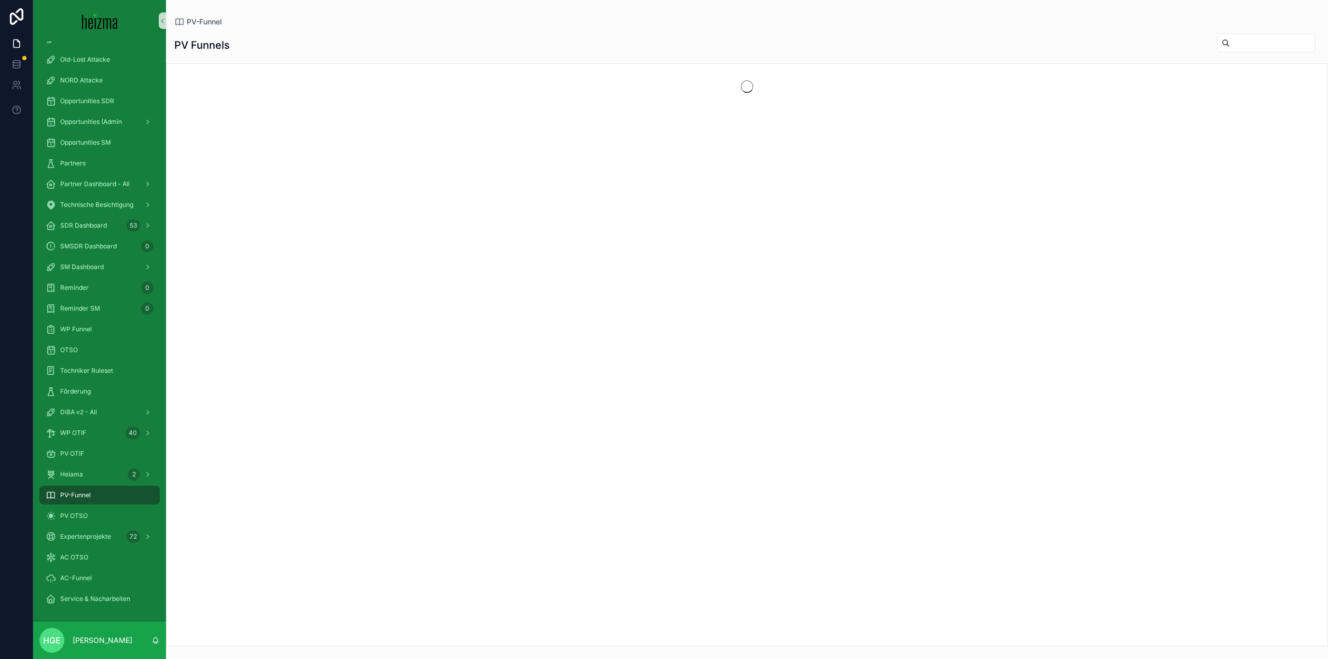
click at [1230, 42] on input "scrollable content" at bounding box center [1272, 43] width 85 height 15
type input "*********"
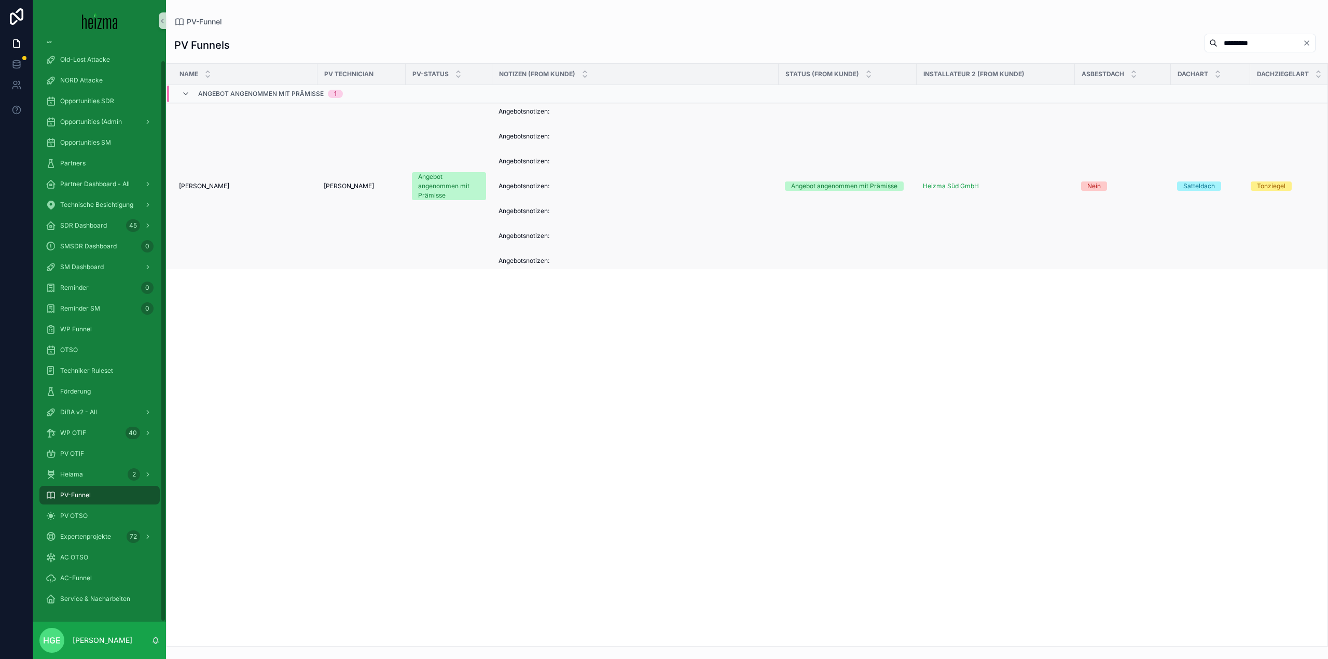
click at [208, 190] on span "[PERSON_NAME]" at bounding box center [204, 186] width 50 height 8
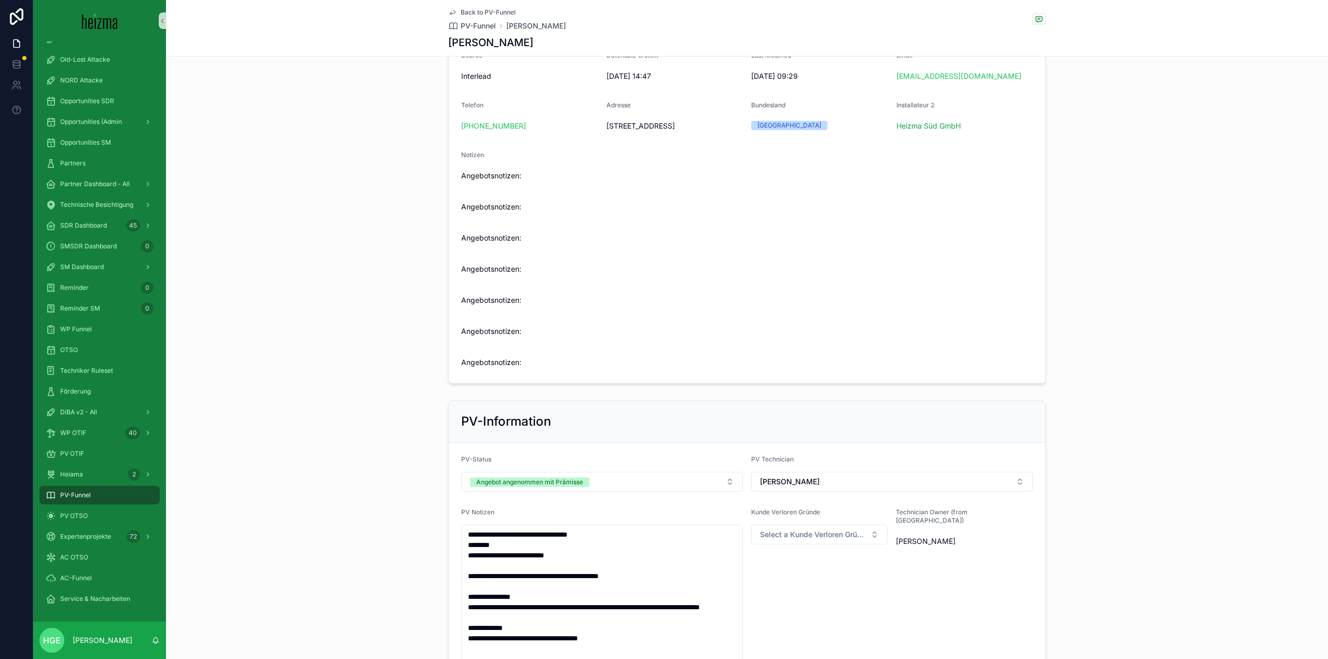
scroll to position [6, 0]
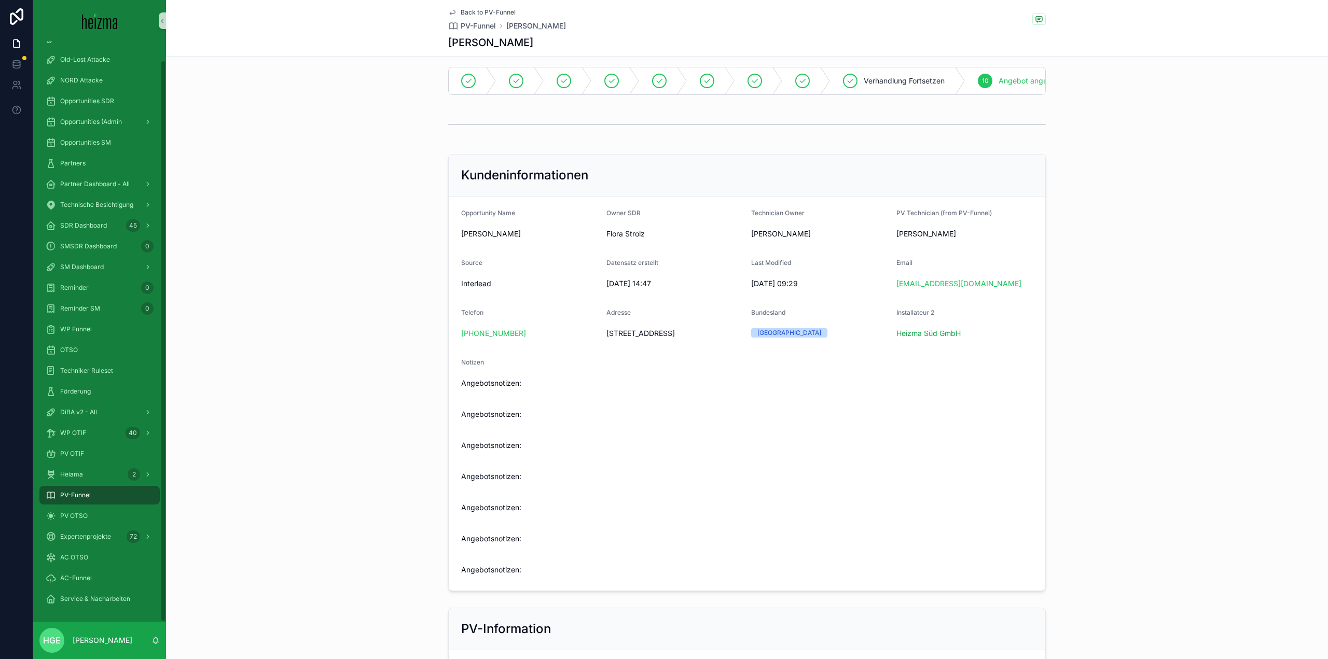
click at [101, 499] on div "PV-Funnel" at bounding box center [100, 495] width 108 height 17
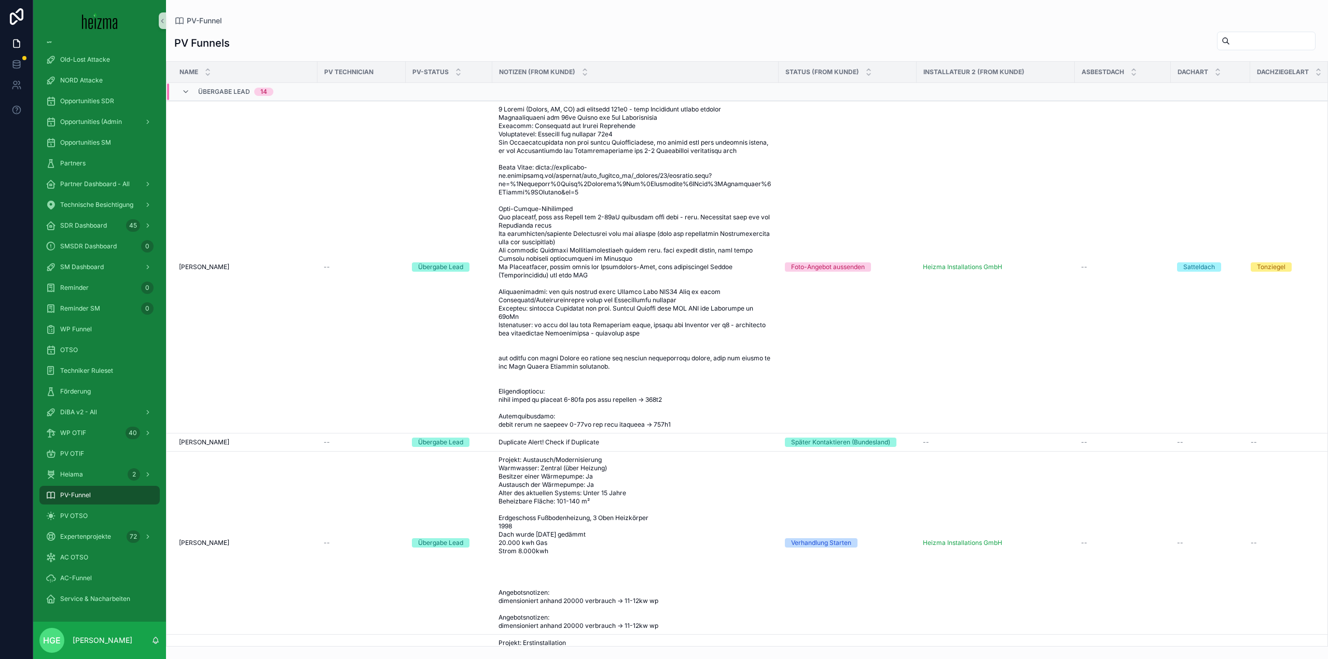
click at [1242, 44] on input "scrollable content" at bounding box center [1272, 41] width 85 height 15
type input "*"
type input "******"
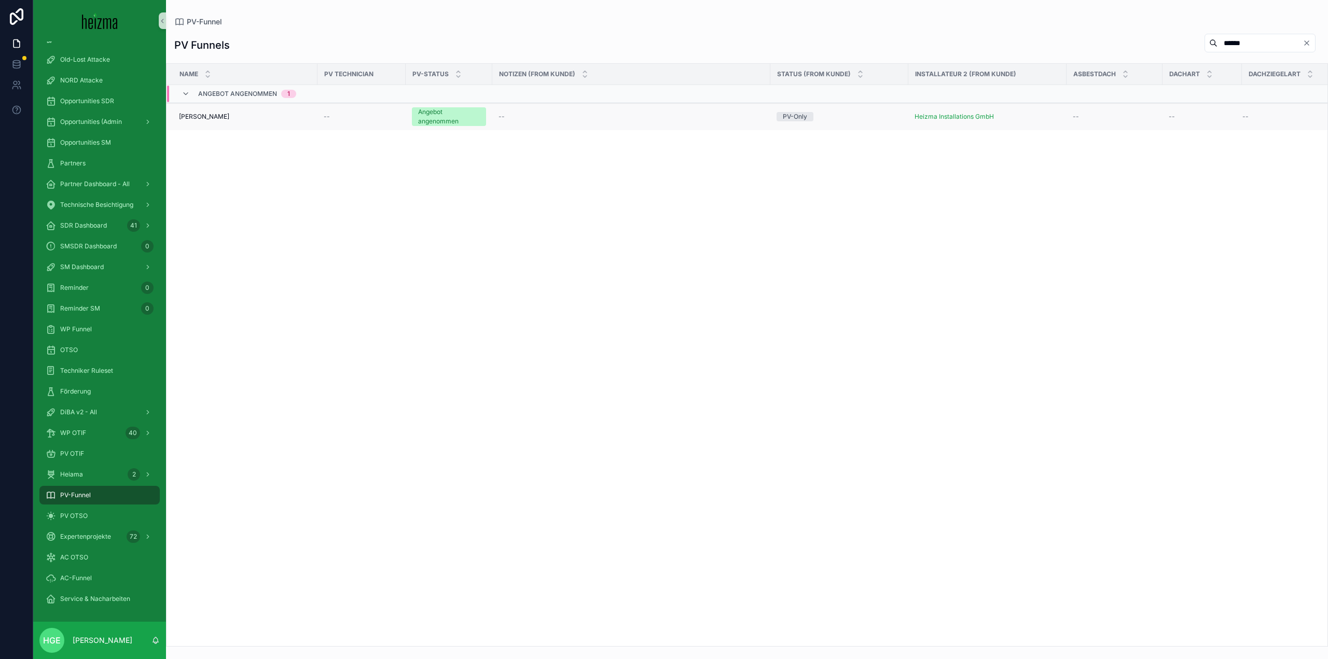
click at [198, 115] on span "[PERSON_NAME]" at bounding box center [204, 117] width 50 height 8
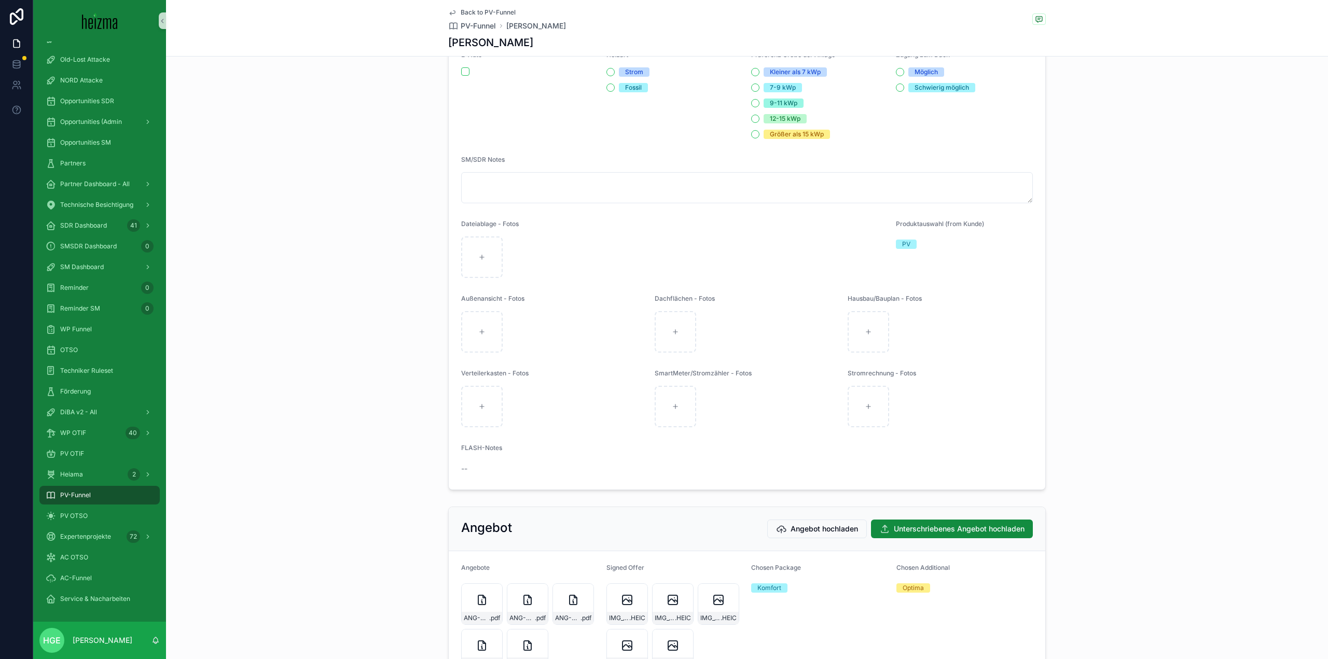
scroll to position [1348, 0]
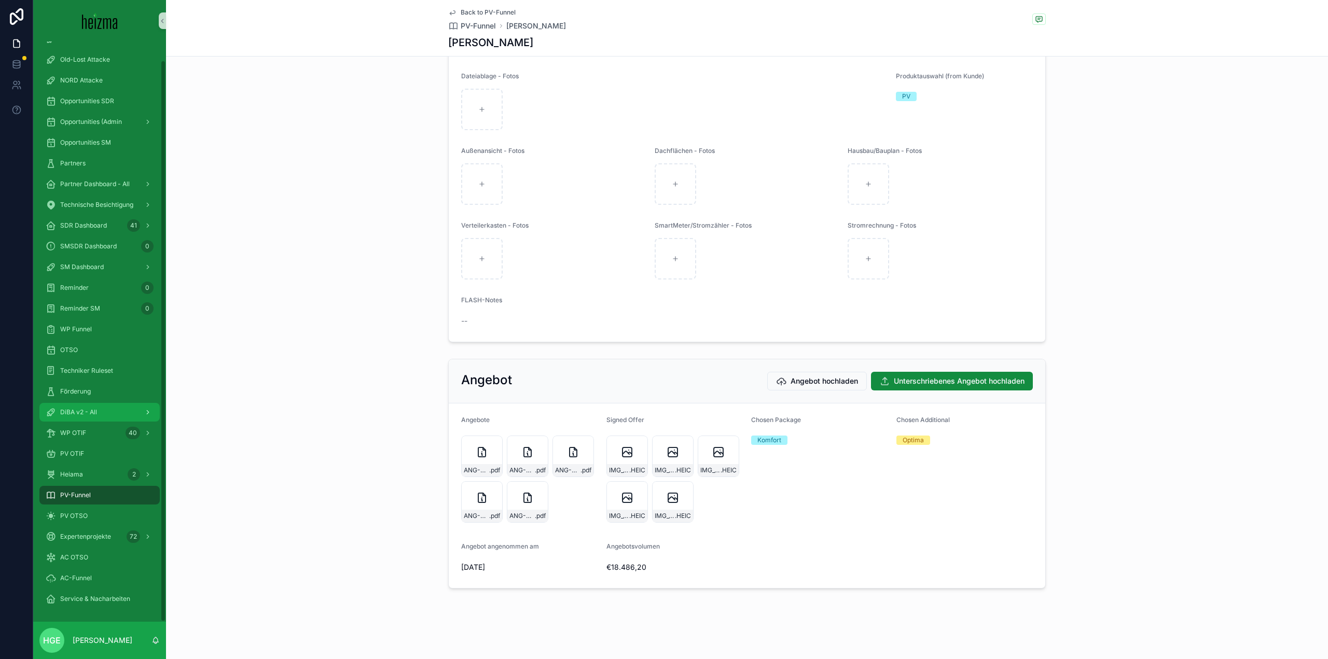
click at [113, 412] on div "DiBA v2 - All" at bounding box center [100, 412] width 108 height 17
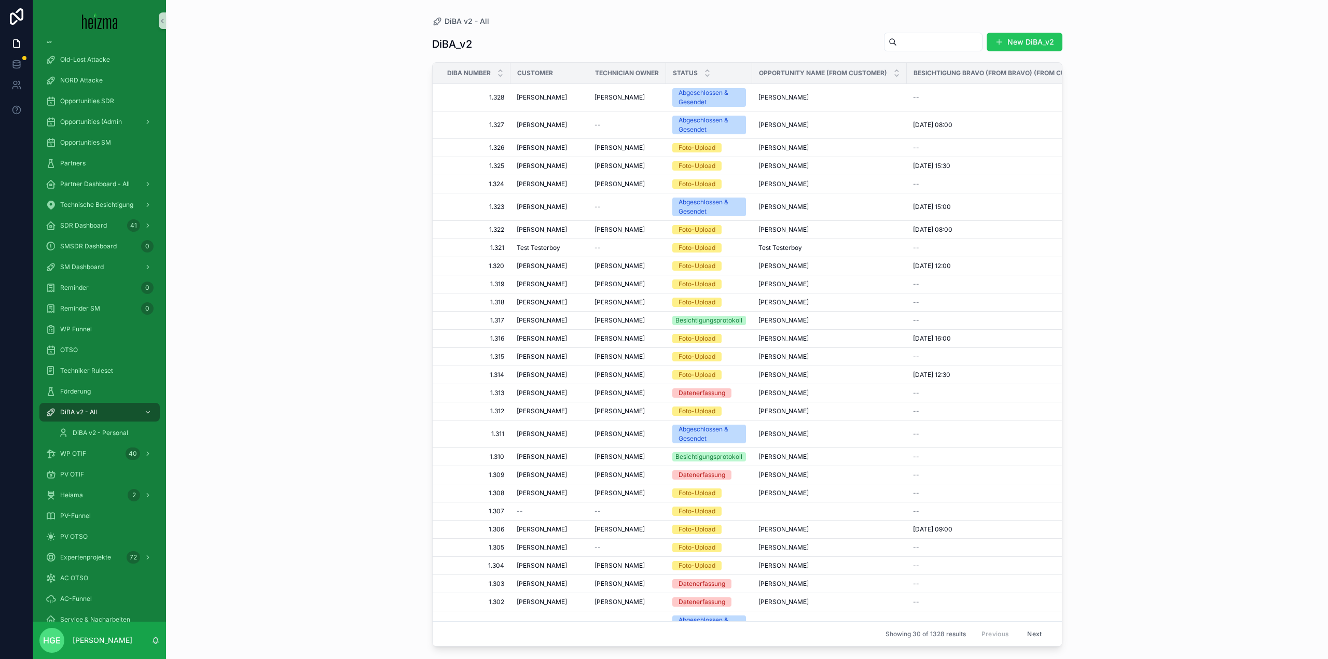
click at [900, 43] on input "scrollable content" at bounding box center [939, 42] width 85 height 15
type input "******"
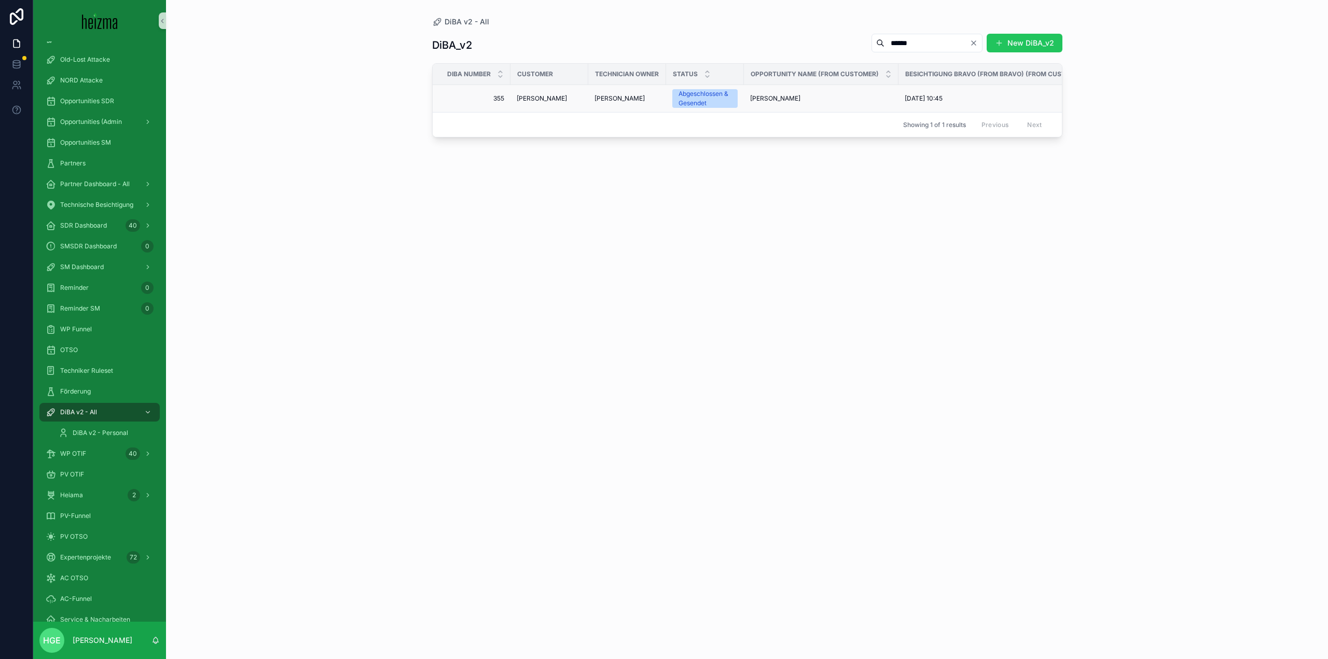
click at [560, 97] on span "[PERSON_NAME]" at bounding box center [542, 98] width 50 height 8
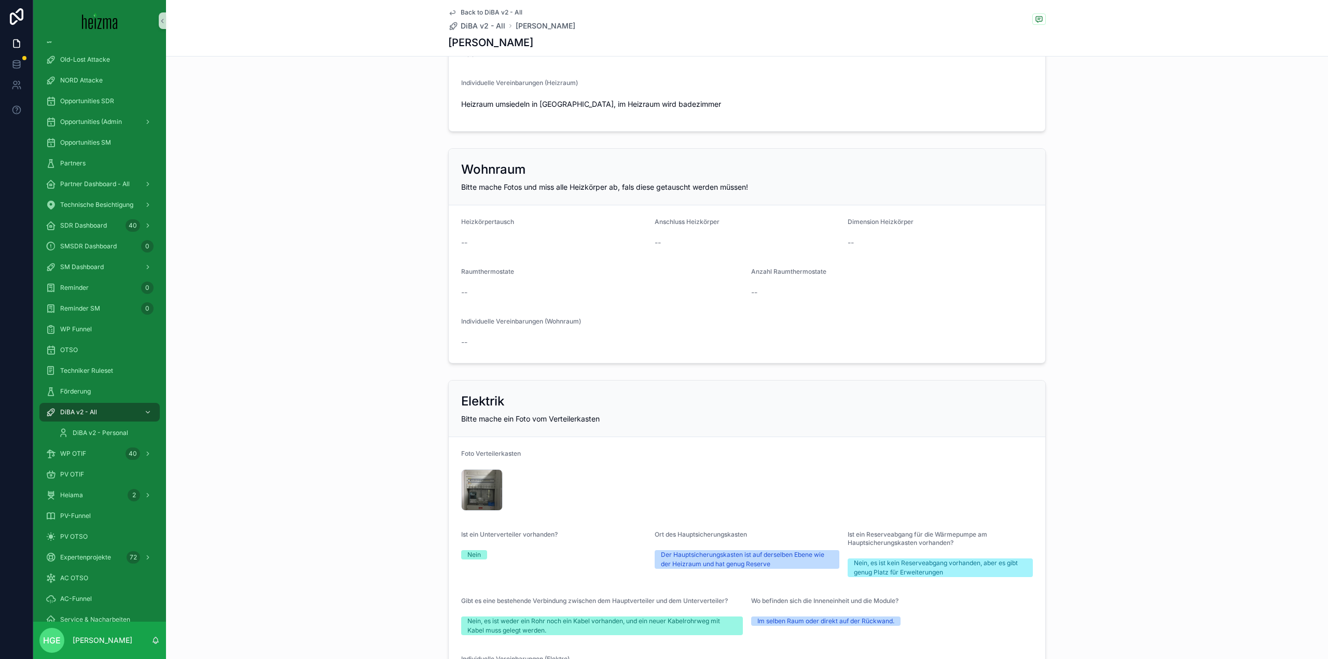
scroll to position [1919, 0]
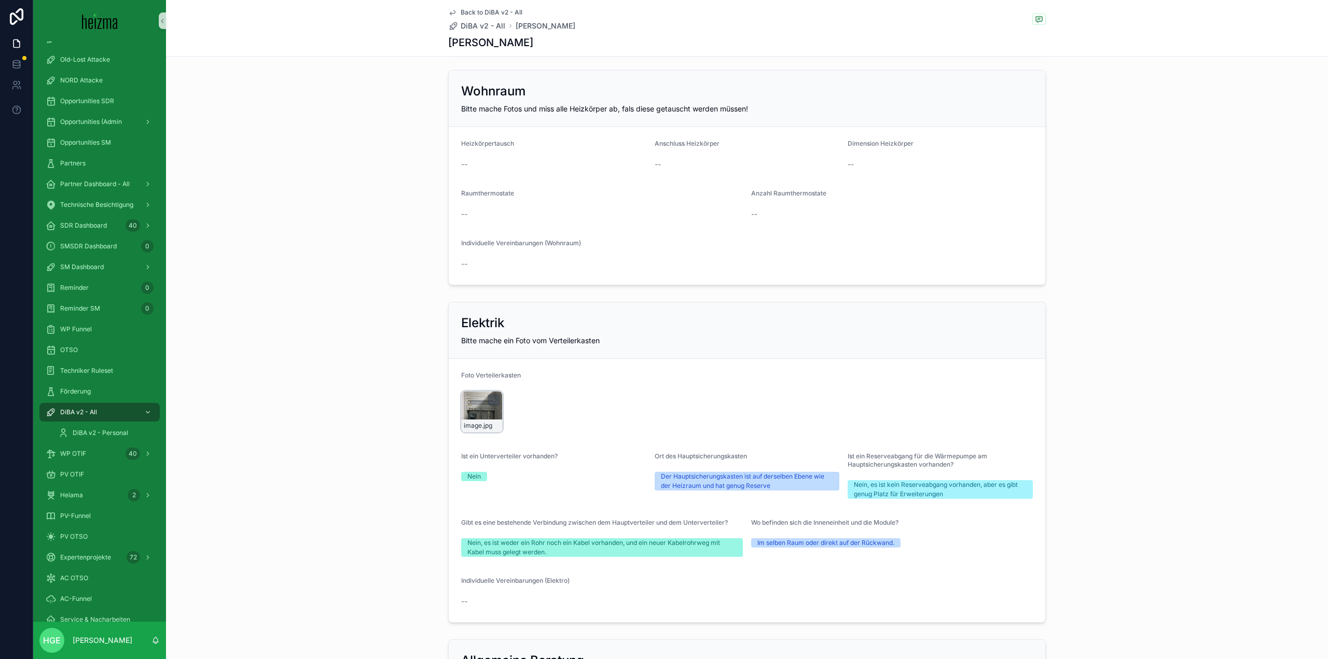
click at [471, 412] on div "image .jpg" at bounding box center [481, 411] width 41 height 41
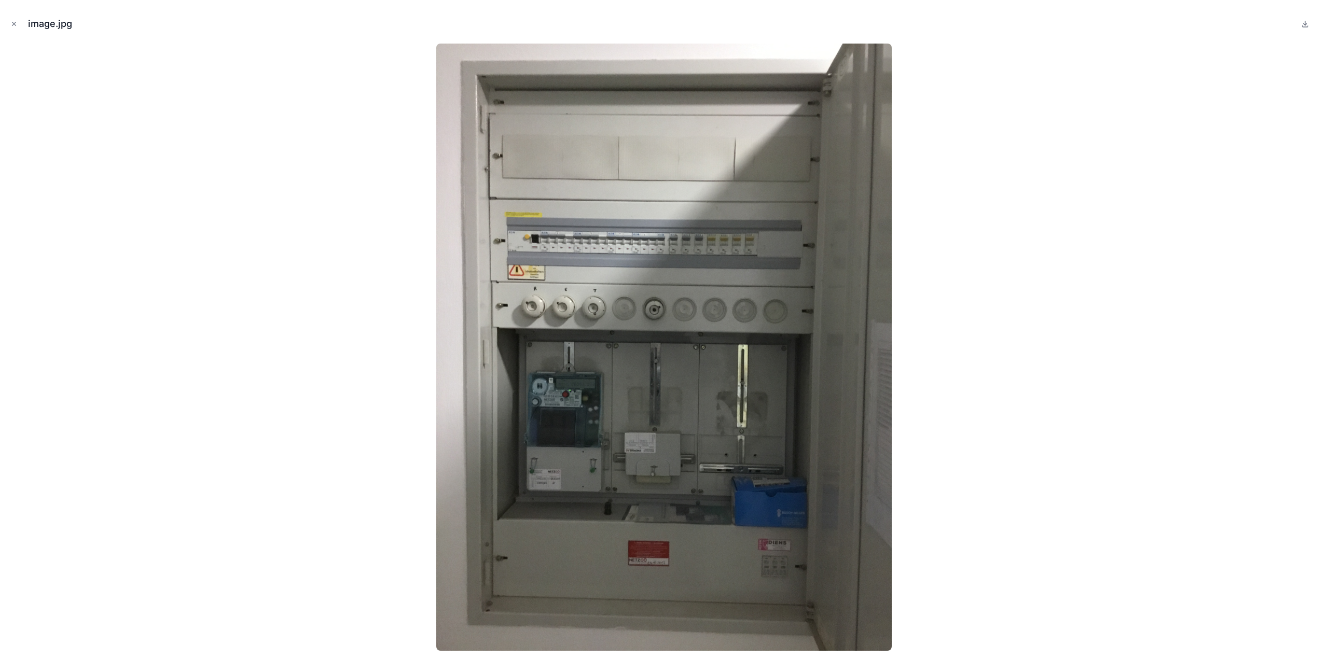
click at [15, 24] on icon "Close modal" at bounding box center [13, 23] width 7 height 7
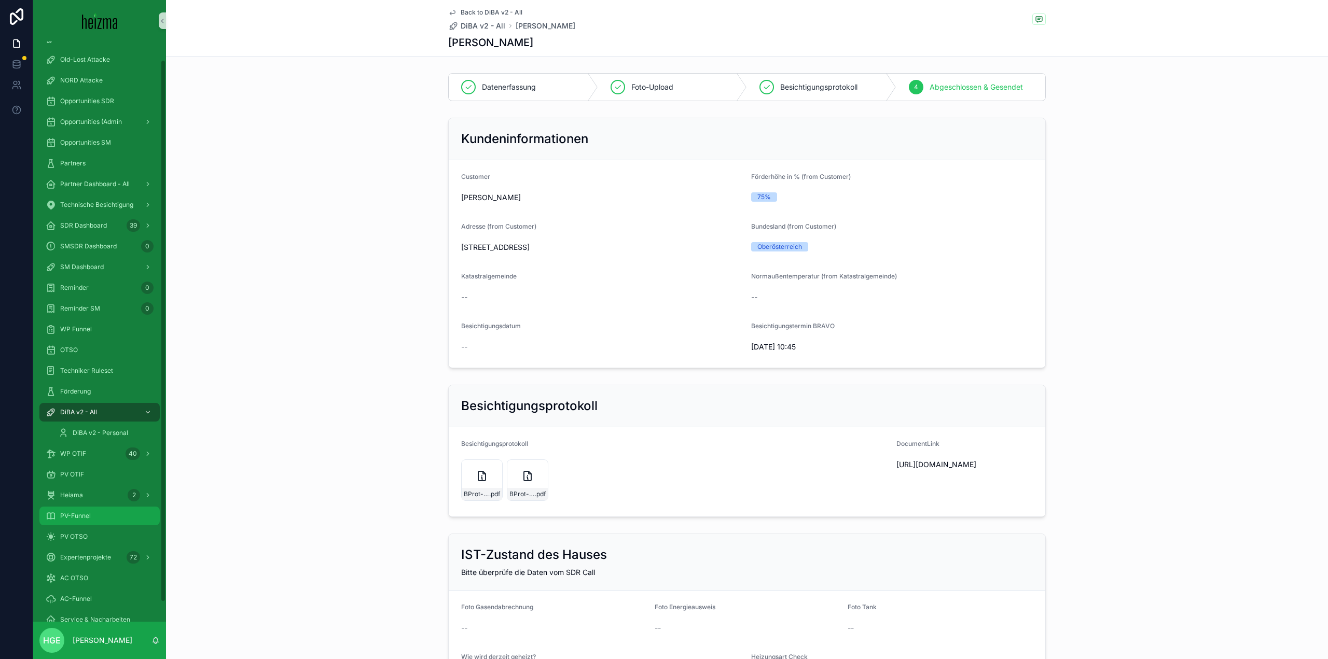
click at [77, 516] on span "PV-Funnel" at bounding box center [75, 516] width 31 height 8
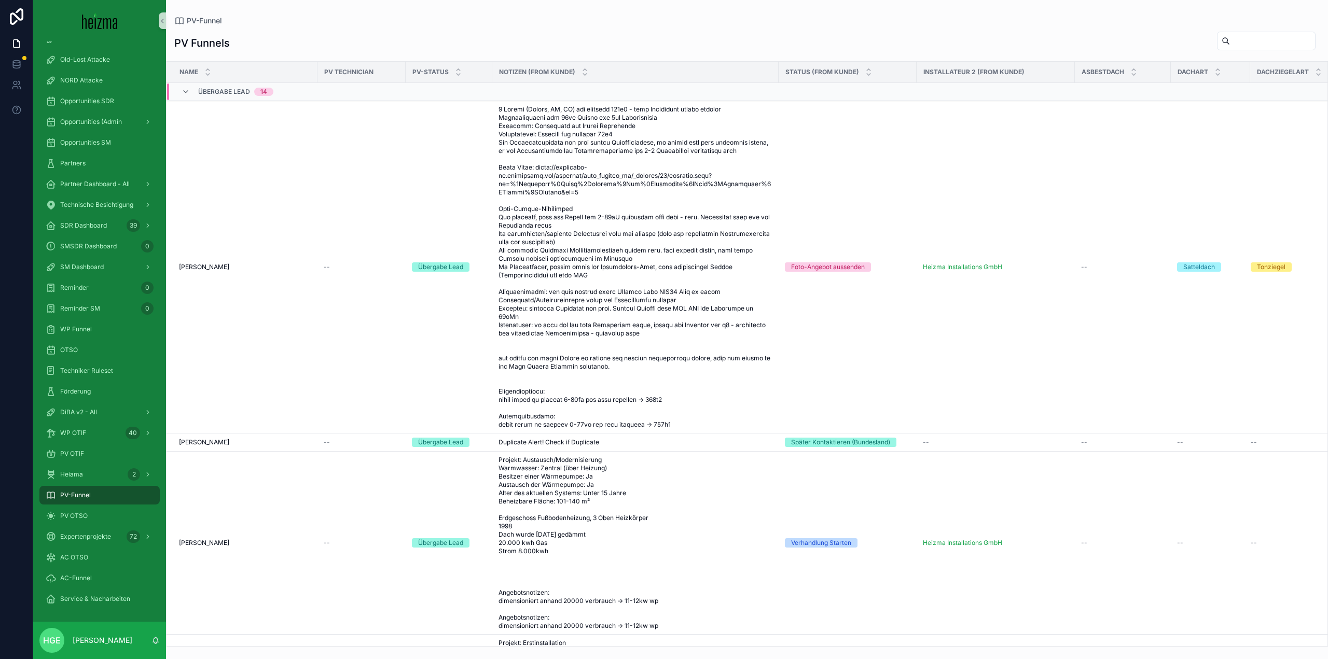
click at [1230, 39] on input "scrollable content" at bounding box center [1272, 41] width 85 height 15
type input "******"
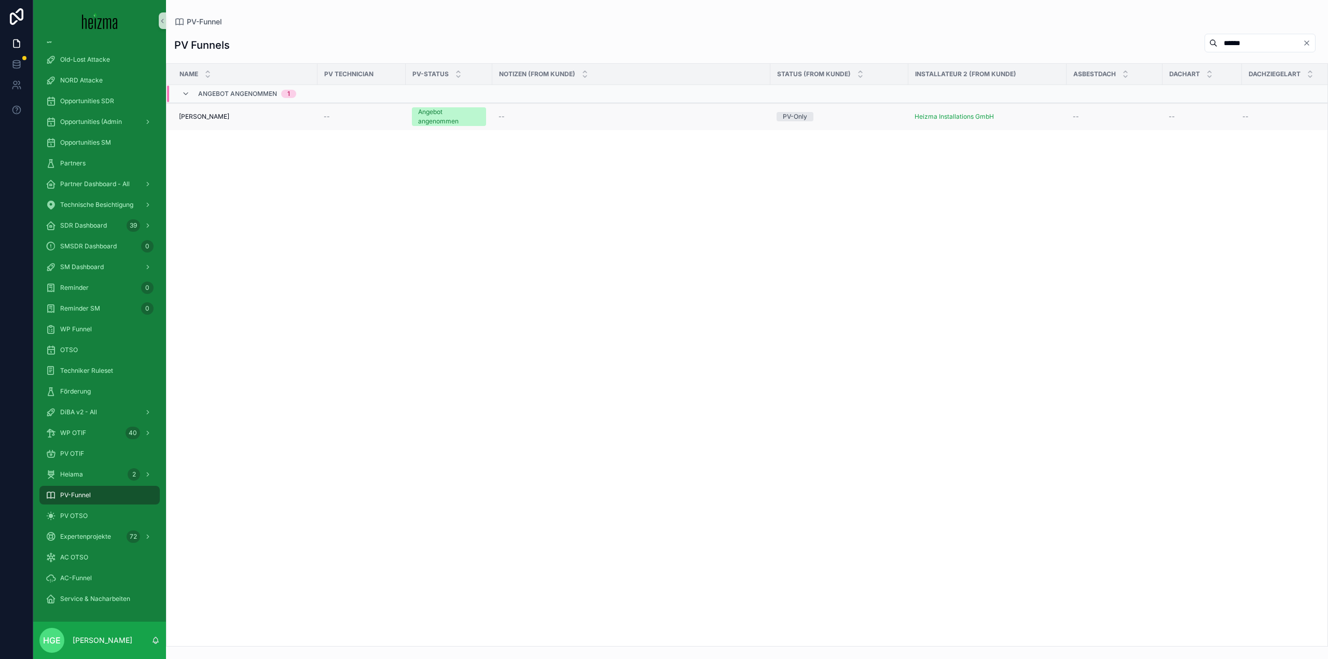
click at [204, 116] on span "[PERSON_NAME]" at bounding box center [204, 117] width 50 height 8
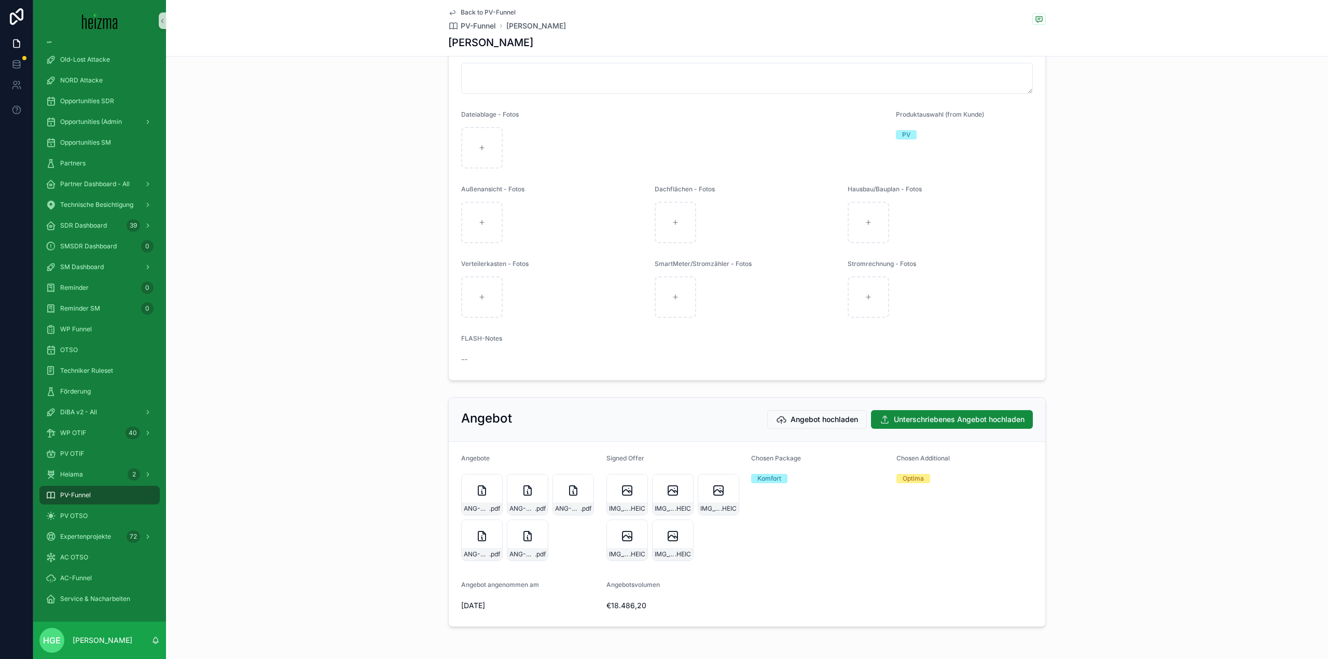
scroll to position [1348, 0]
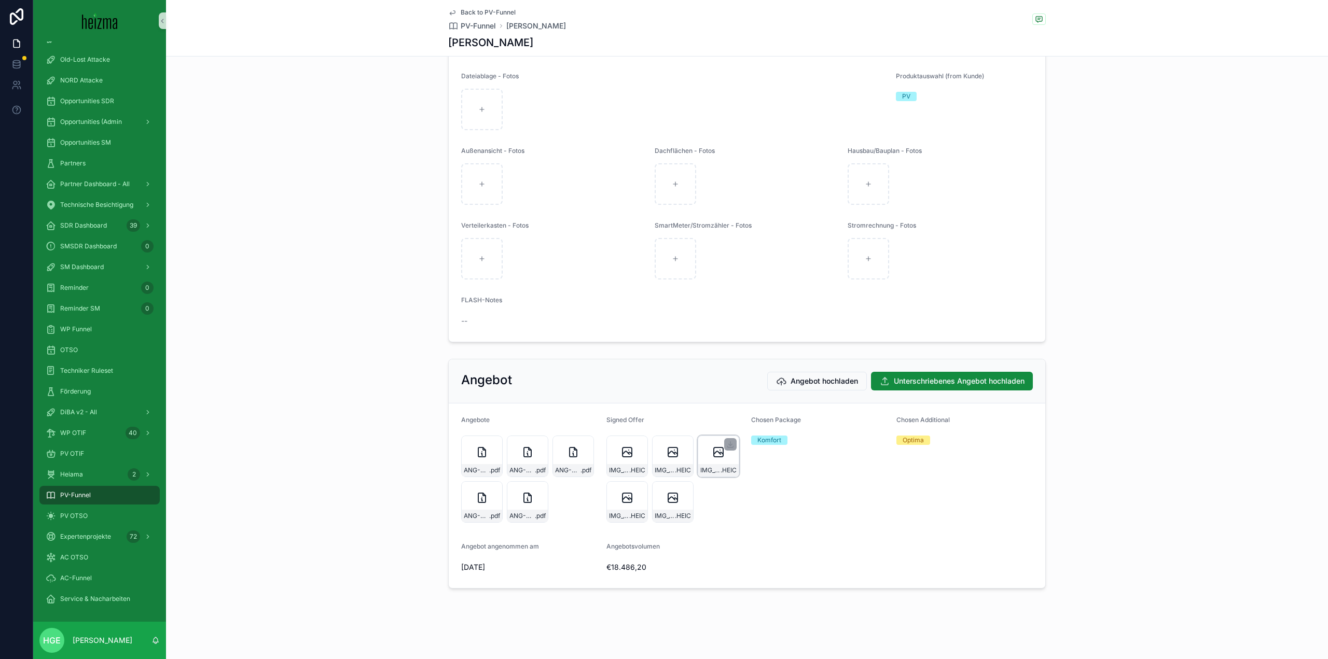
click at [718, 466] on div "IMG_0182 .HEIC" at bounding box center [718, 470] width 40 height 12
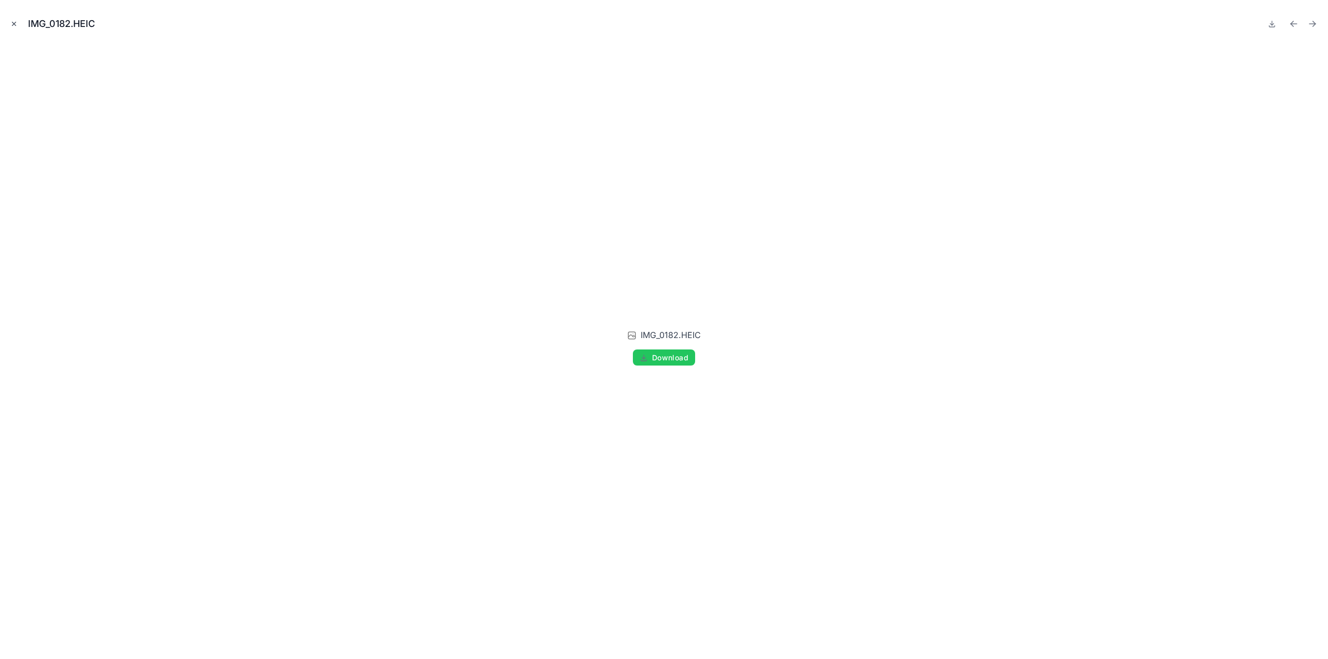
click at [11, 23] on icon "Close modal" at bounding box center [13, 23] width 7 height 7
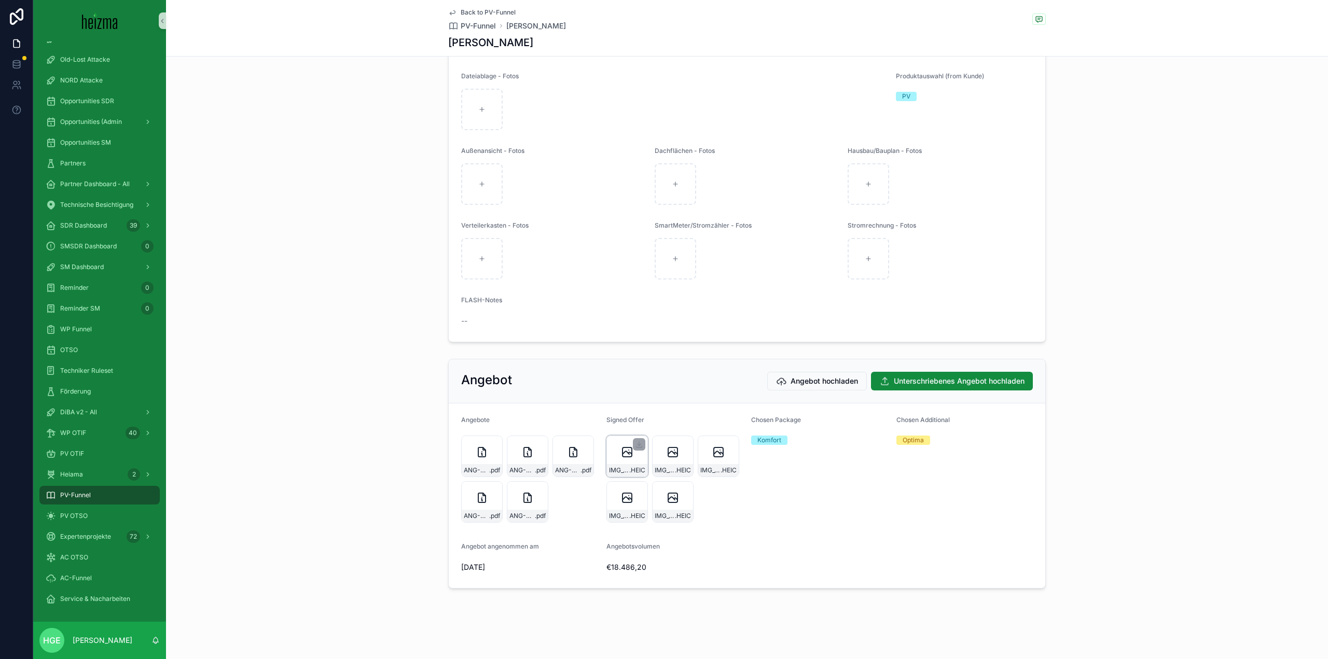
click at [615, 455] on div "IMG_0185 .HEIC" at bounding box center [626, 456] width 41 height 41
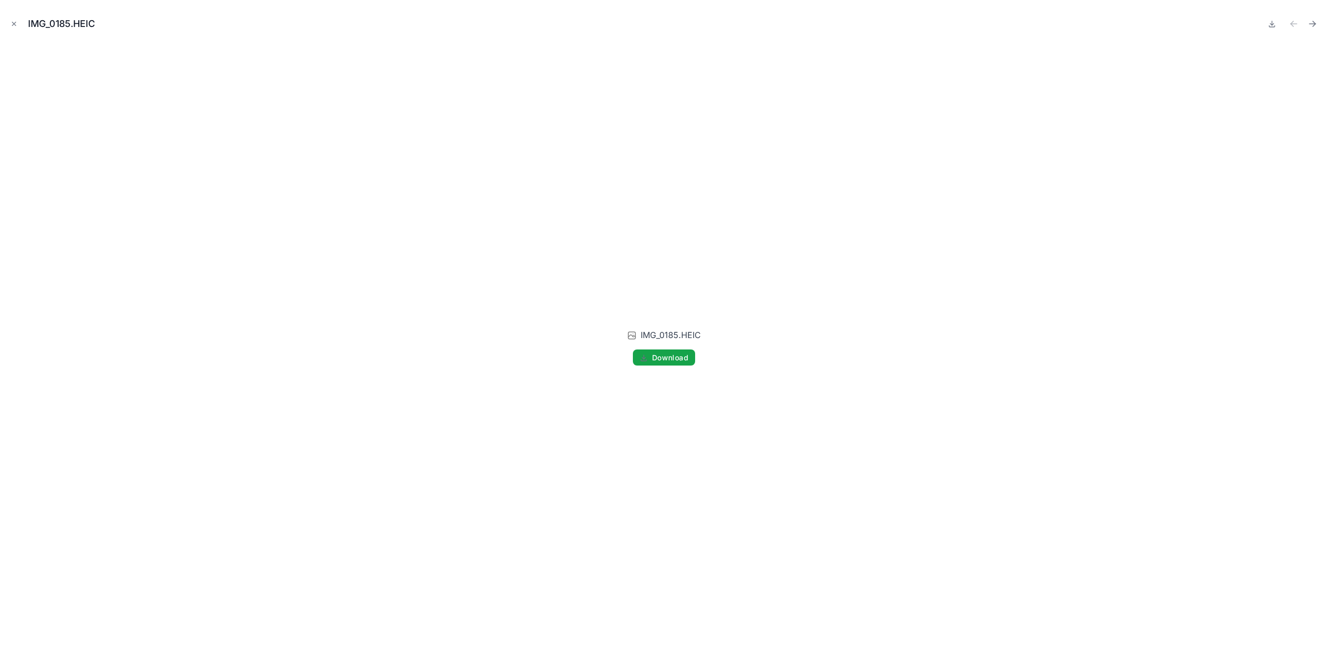
click at [672, 358] on span "Download" at bounding box center [670, 357] width 36 height 9
click at [19, 21] on button "Close modal" at bounding box center [13, 23] width 11 height 11
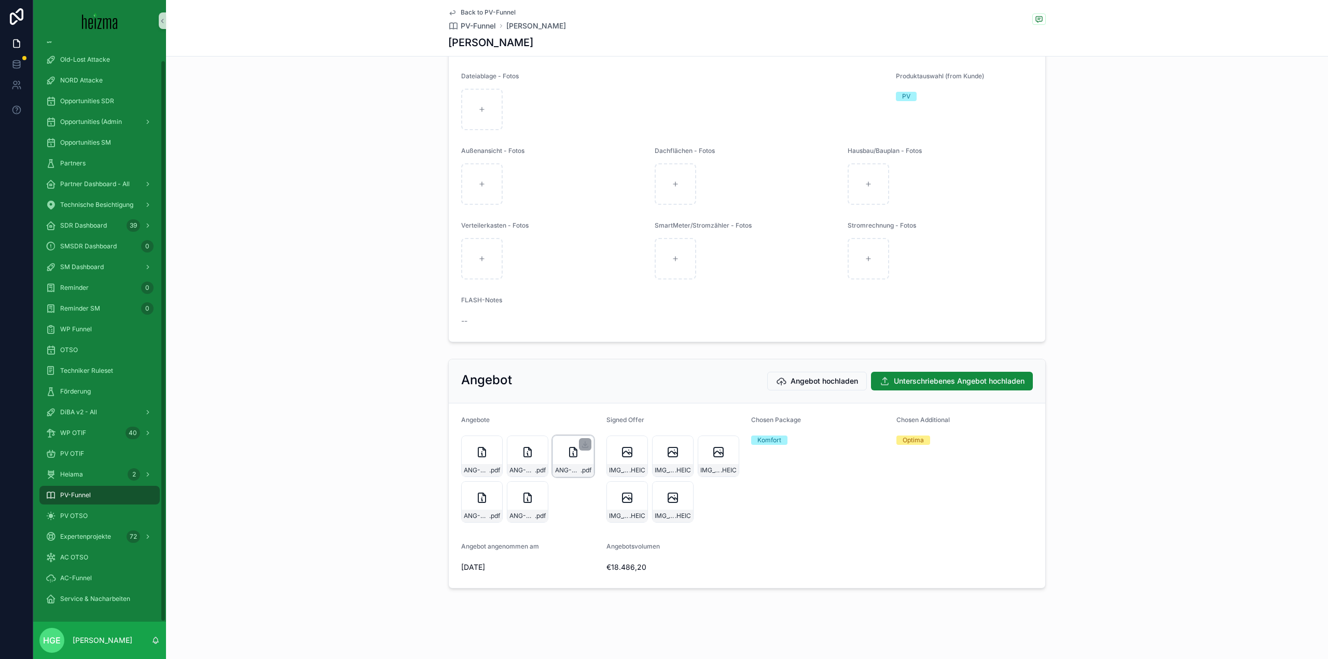
click at [560, 459] on div "ANG-PV-1937-[GEOGRAPHIC_DATA]-2025-05-05 .pdf" at bounding box center [572, 456] width 41 height 41
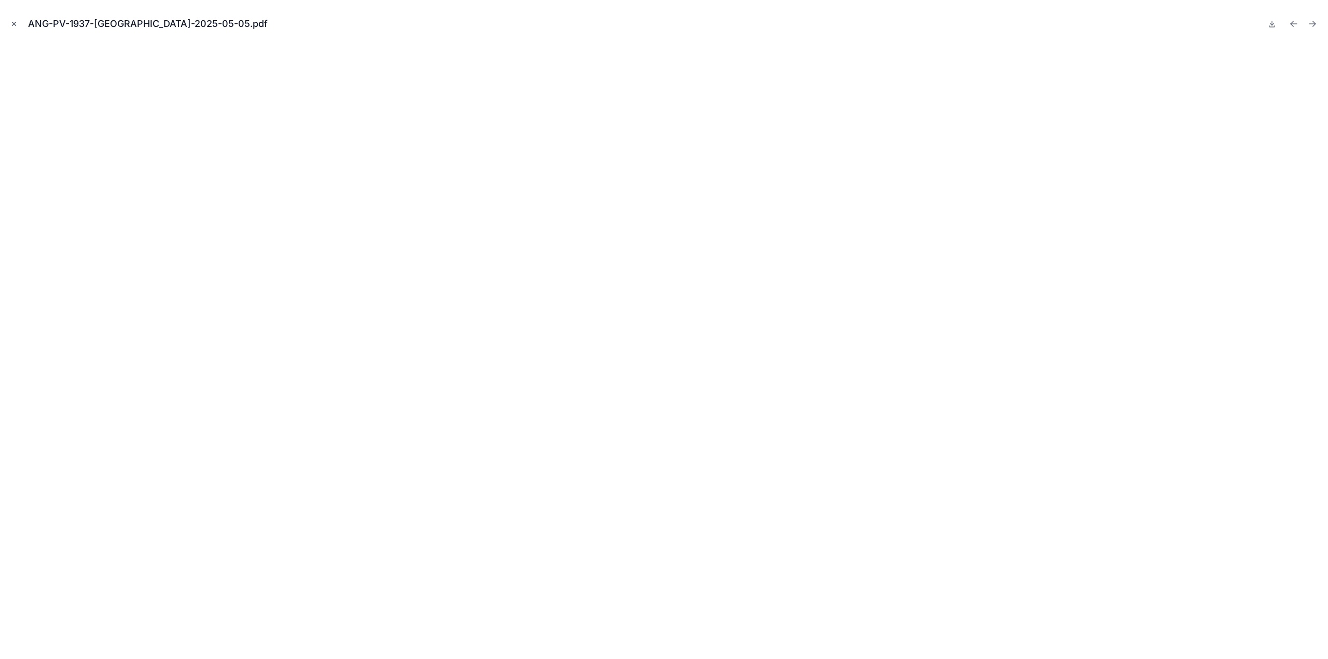
click at [9, 22] on button "Close modal" at bounding box center [13, 23] width 11 height 11
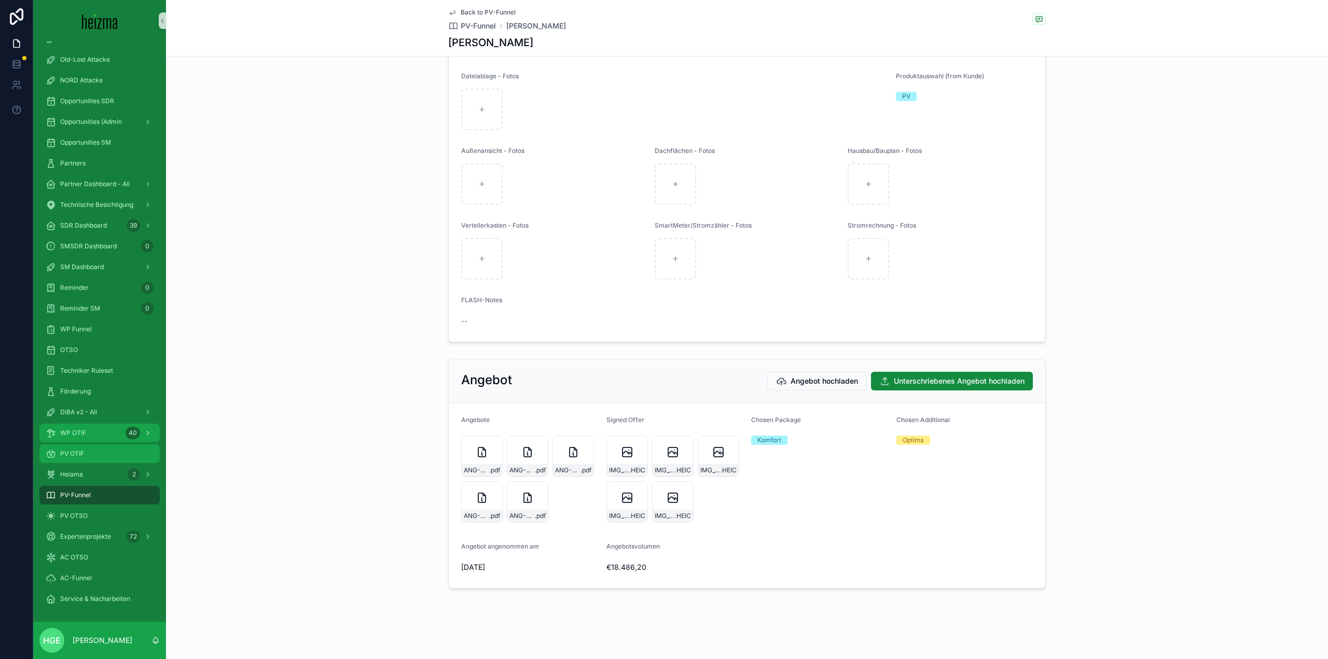
drag, startPoint x: 79, startPoint y: 448, endPoint x: 139, endPoint y: 439, distance: 60.8
click at [79, 448] on div "PV OTIF" at bounding box center [100, 453] width 108 height 17
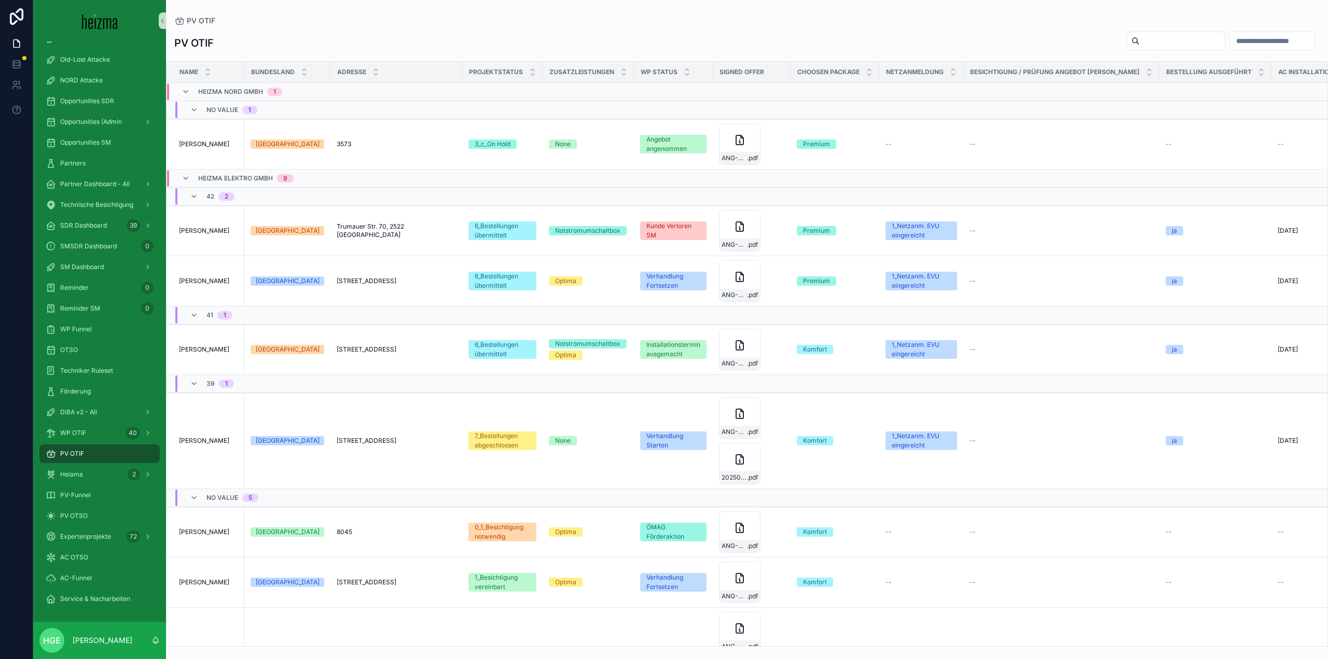
click at [1162, 39] on input "scrollable content" at bounding box center [1181, 41] width 85 height 15
type input "**********"
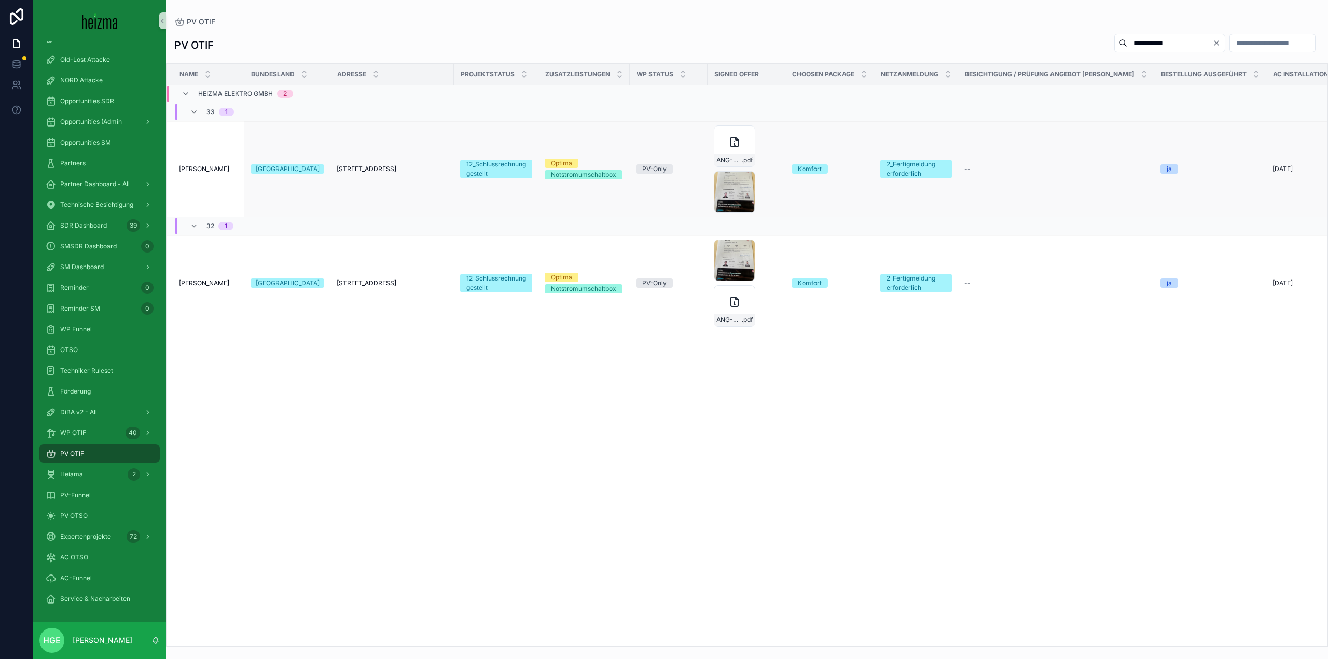
click at [203, 172] on span "[PERSON_NAME]" at bounding box center [204, 169] width 50 height 8
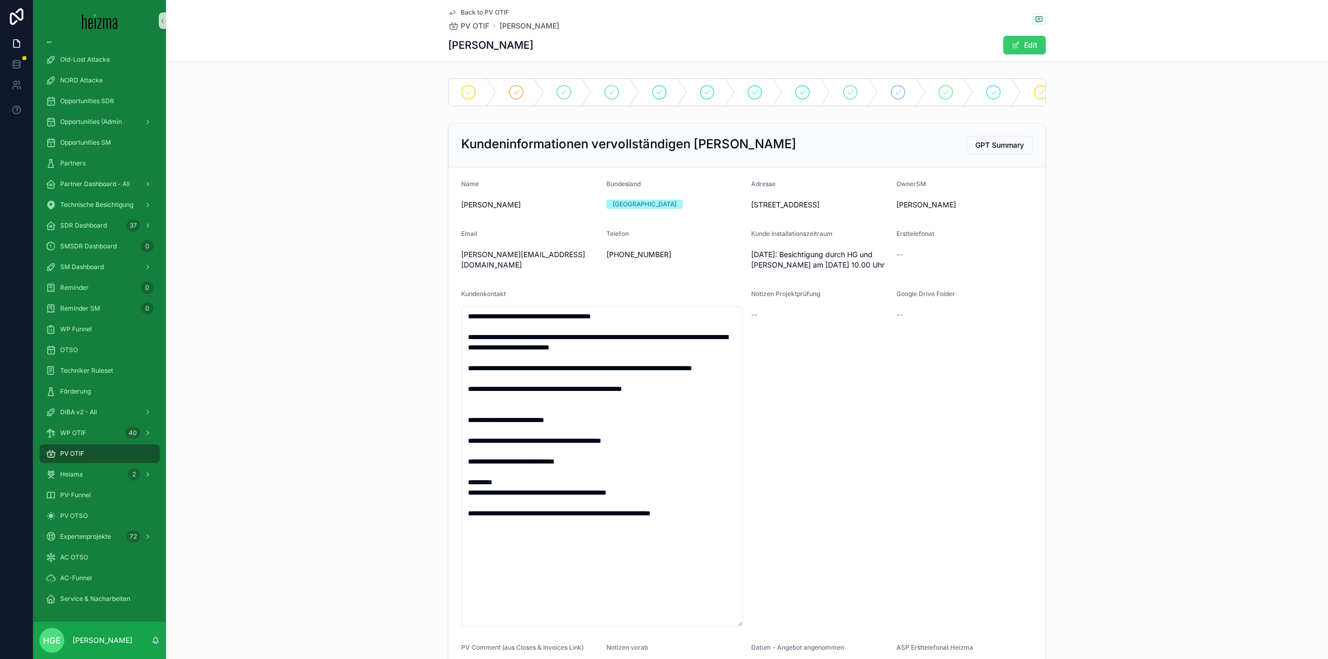
click at [1011, 48] on span "scrollable content" at bounding box center [1015, 45] width 8 height 8
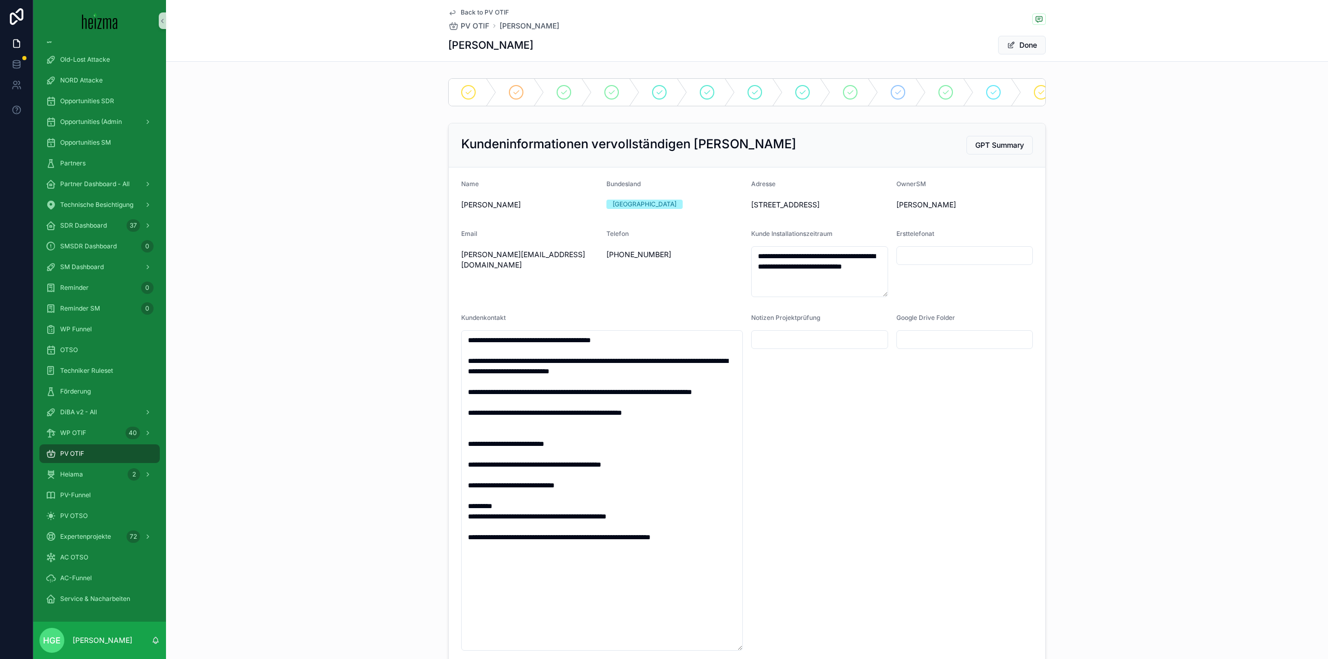
click at [612, 209] on div "[GEOGRAPHIC_DATA]" at bounding box center [644, 204] width 64 height 9
click at [621, 209] on div "[GEOGRAPHIC_DATA]" at bounding box center [644, 204] width 64 height 9
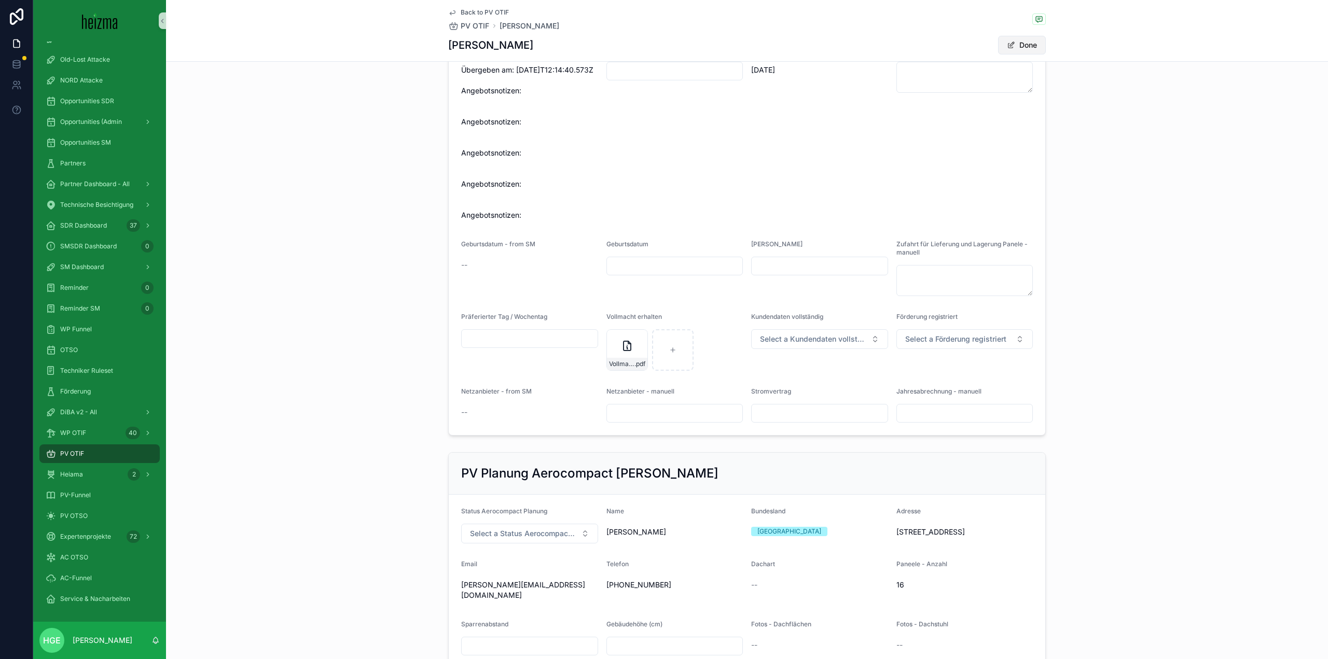
click at [1000, 44] on button "Done" at bounding box center [1022, 45] width 48 height 19
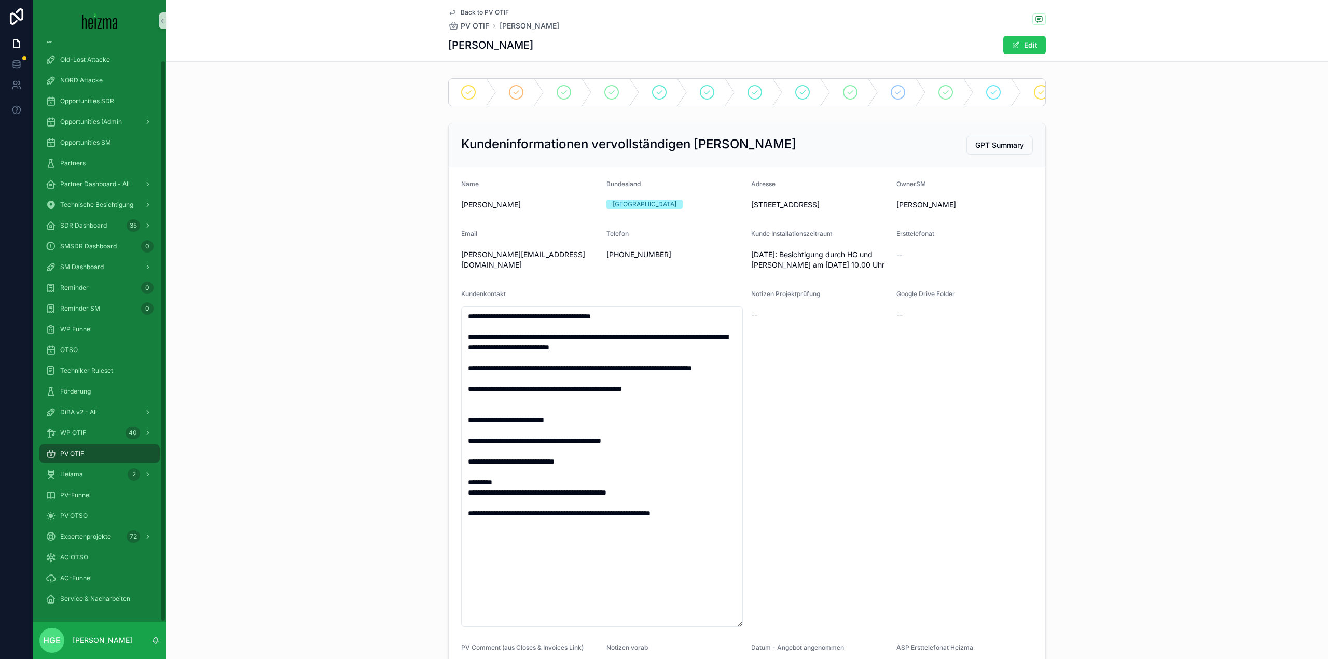
click at [90, 446] on div "PV OTIF" at bounding box center [100, 453] width 108 height 17
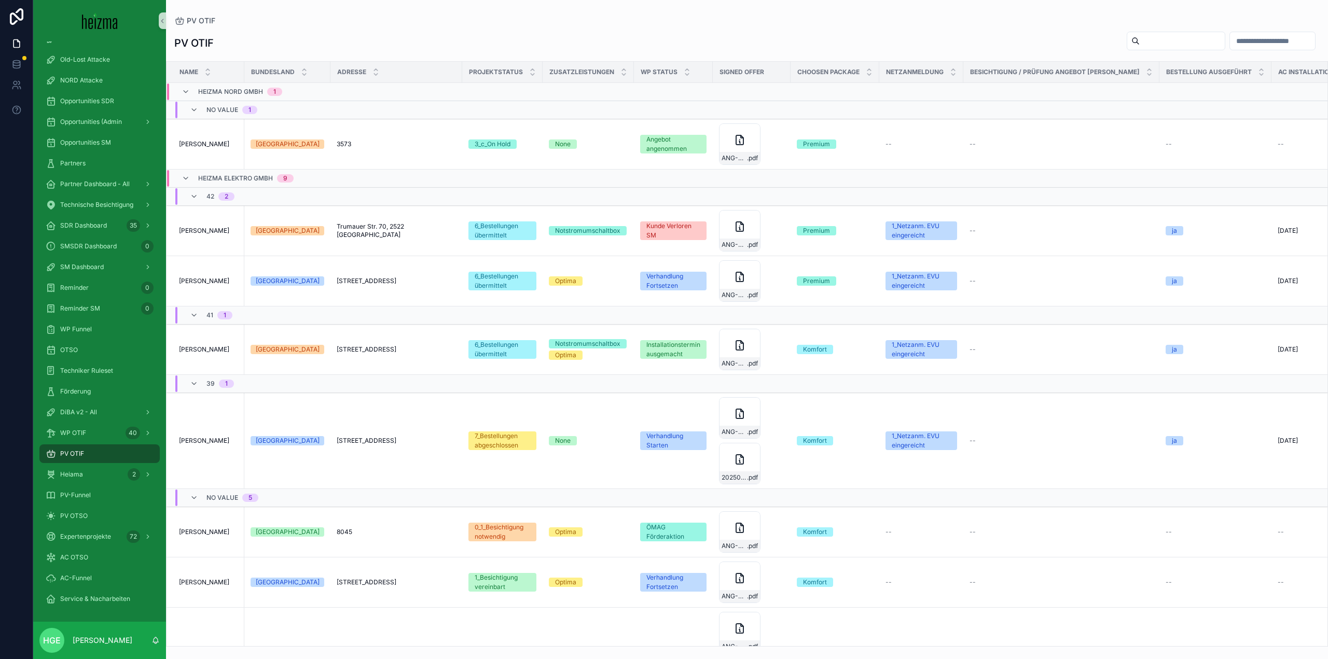
drag, startPoint x: 1154, startPoint y: 29, endPoint x: 1153, endPoint y: 37, distance: 8.4
click at [1154, 29] on div "PV OTIF Name Bundesland Adresse Projektstatus Zusatzleistungen WP Status Signed…" at bounding box center [747, 336] width 1162 height 622
click at [1153, 41] on input "scrollable content" at bounding box center [1181, 41] width 85 height 15
type input "********"
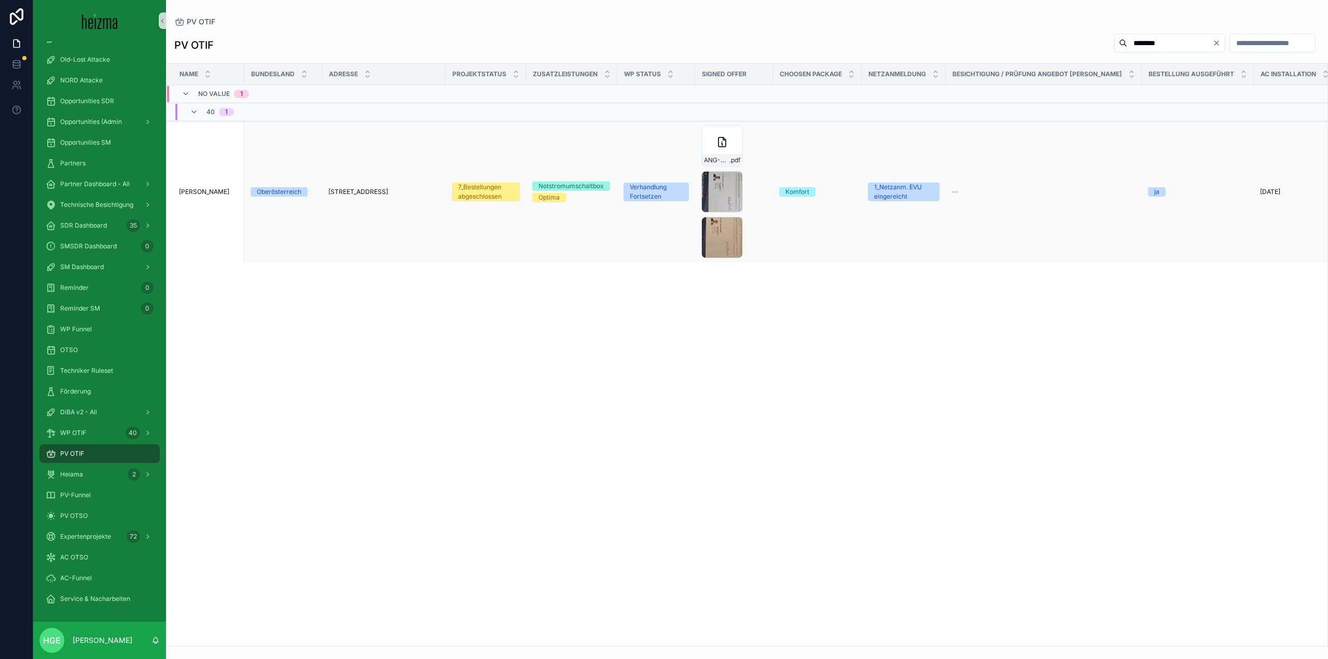
click at [197, 188] on span "[PERSON_NAME]" at bounding box center [204, 192] width 50 height 8
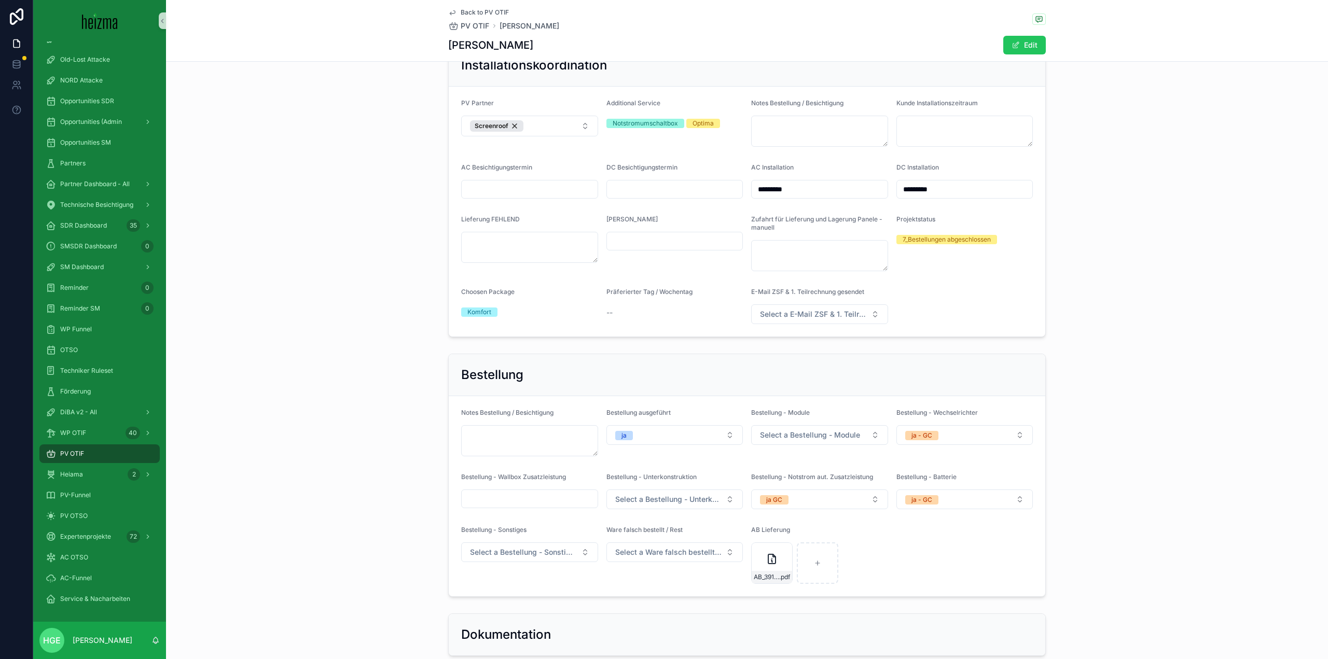
scroll to position [3649, 0]
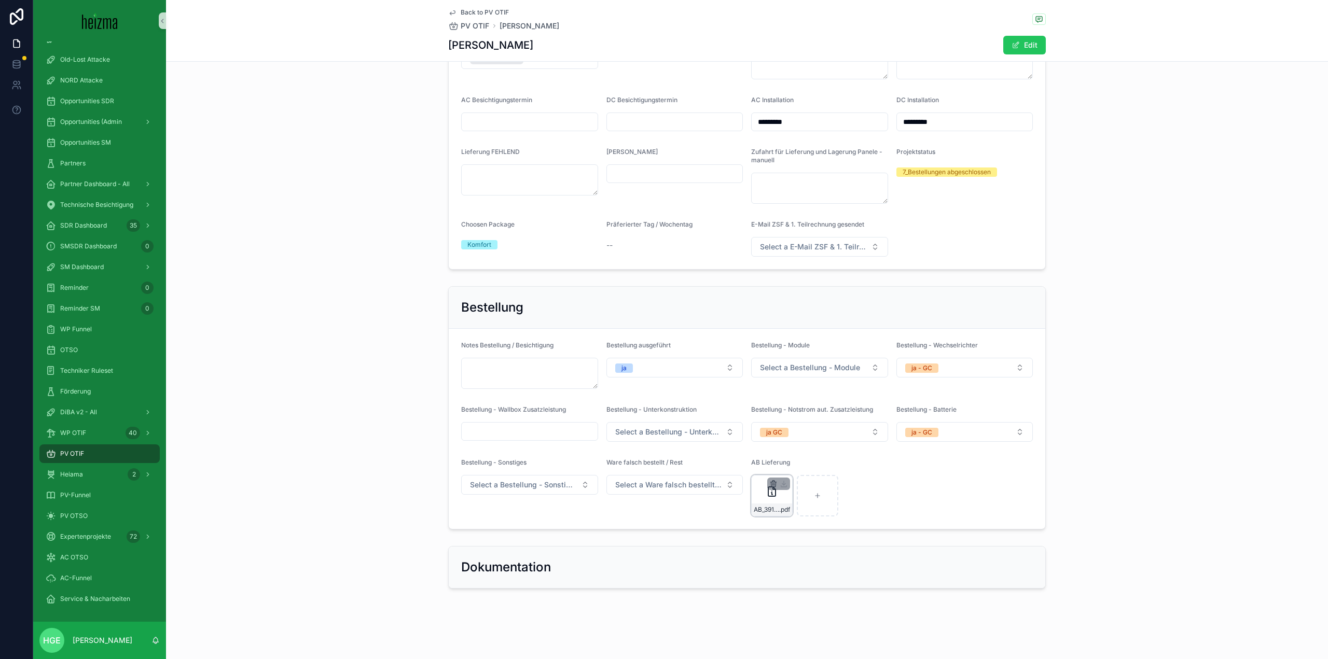
click at [773, 483] on icon "scrollable content" at bounding box center [773, 484] width 0 height 2
click at [786, 468] on div "Confirm delete?" at bounding box center [763, 465] width 83 height 12
click at [792, 468] on icon "scrollable content" at bounding box center [790, 466] width 5 height 5
click at [763, 494] on div "scrollable content" at bounding box center [771, 495] width 41 height 41
type input "**********"
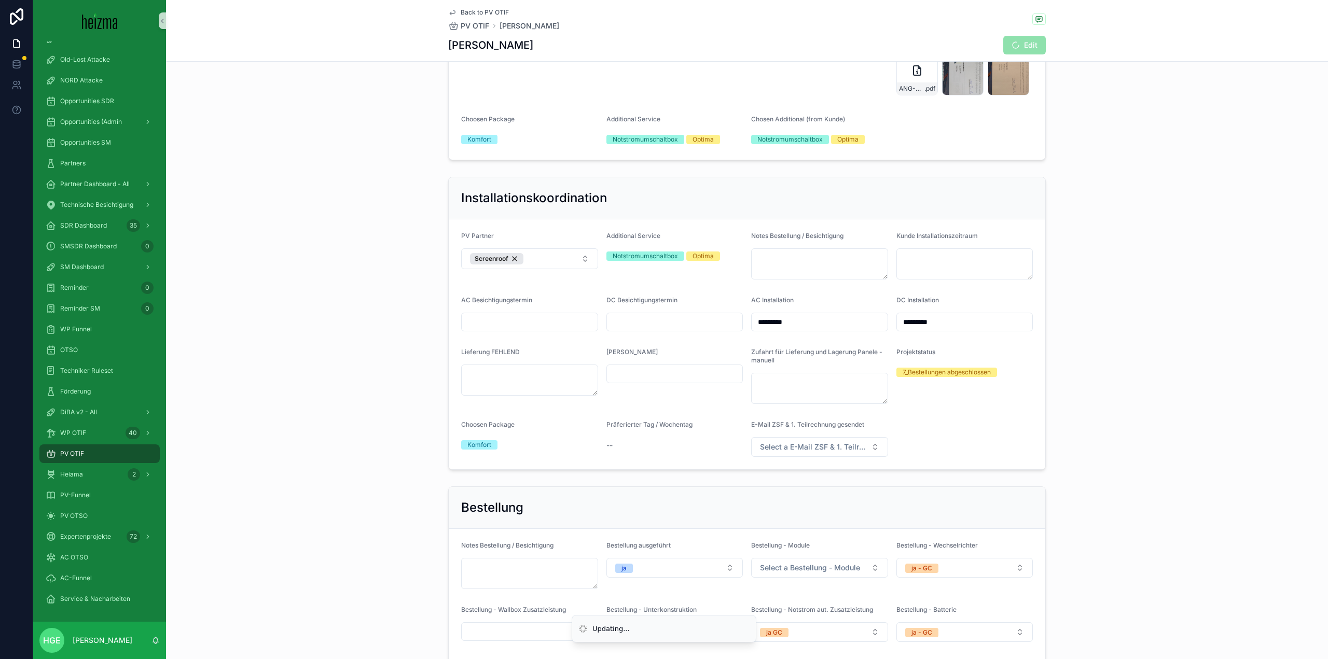
scroll to position [3285, 0]
